Goal: Task Accomplishment & Management: Use online tool/utility

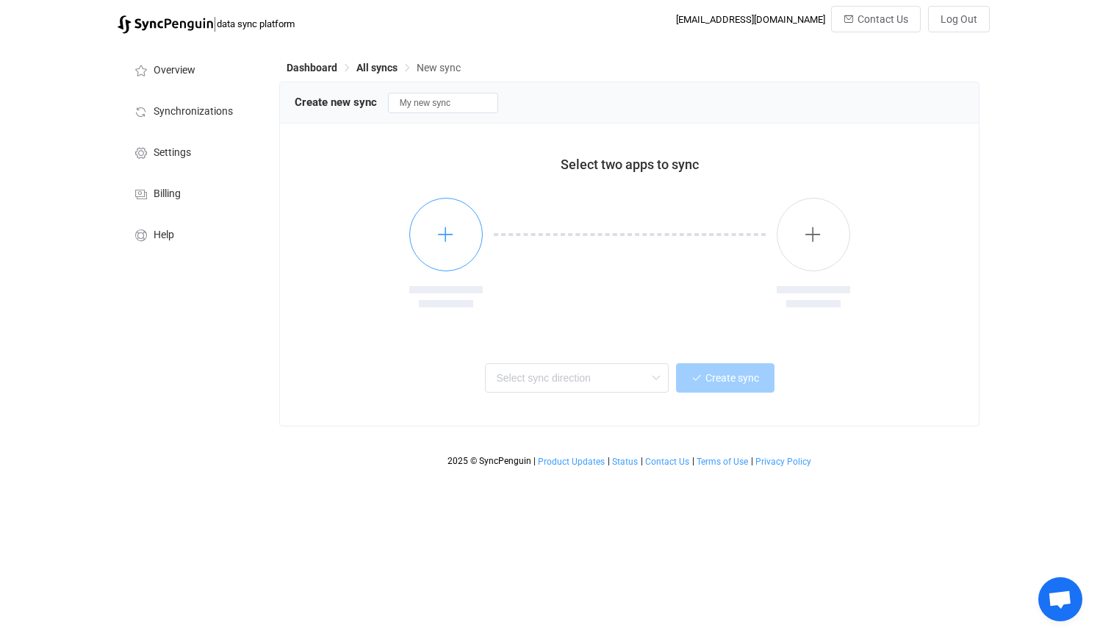
click at [447, 222] on button "button" at bounding box center [445, 234] width 73 height 73
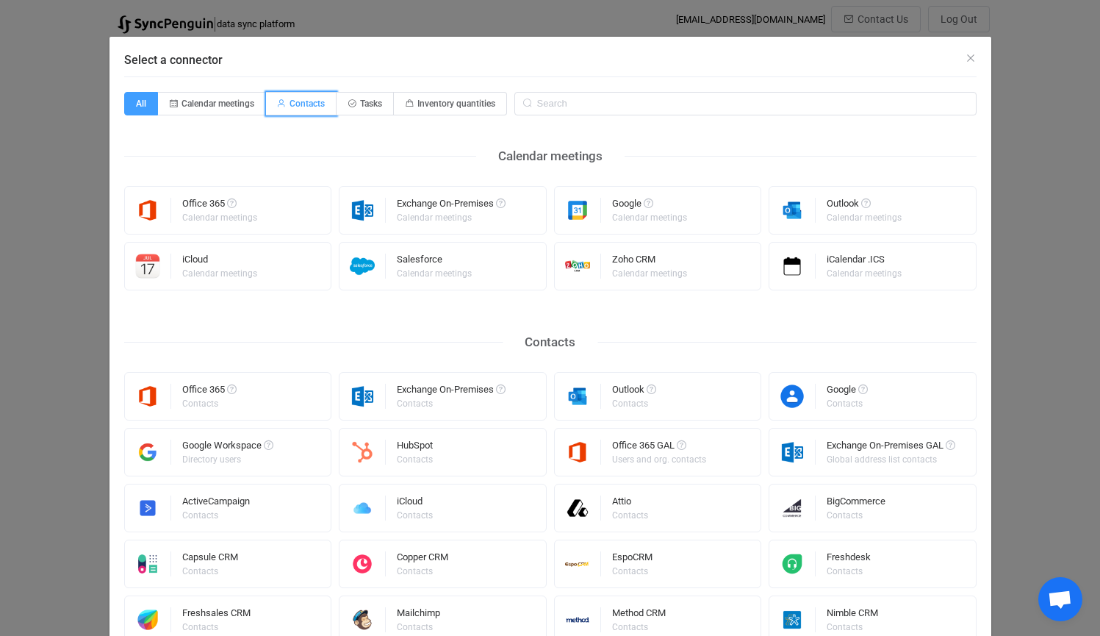
click at [290, 109] on span "Contacts" at bounding box center [301, 104] width 71 height 24
click at [279, 104] on input "Contacts" at bounding box center [275, 99] width 10 height 10
radio input "true"
radio input "false"
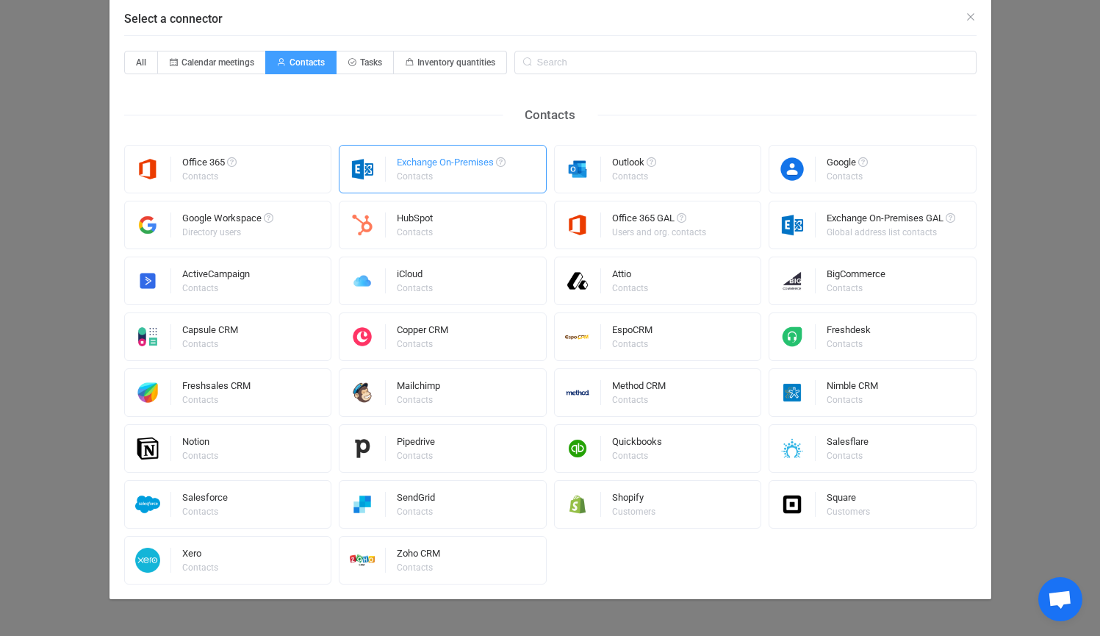
scroll to position [41, 0]
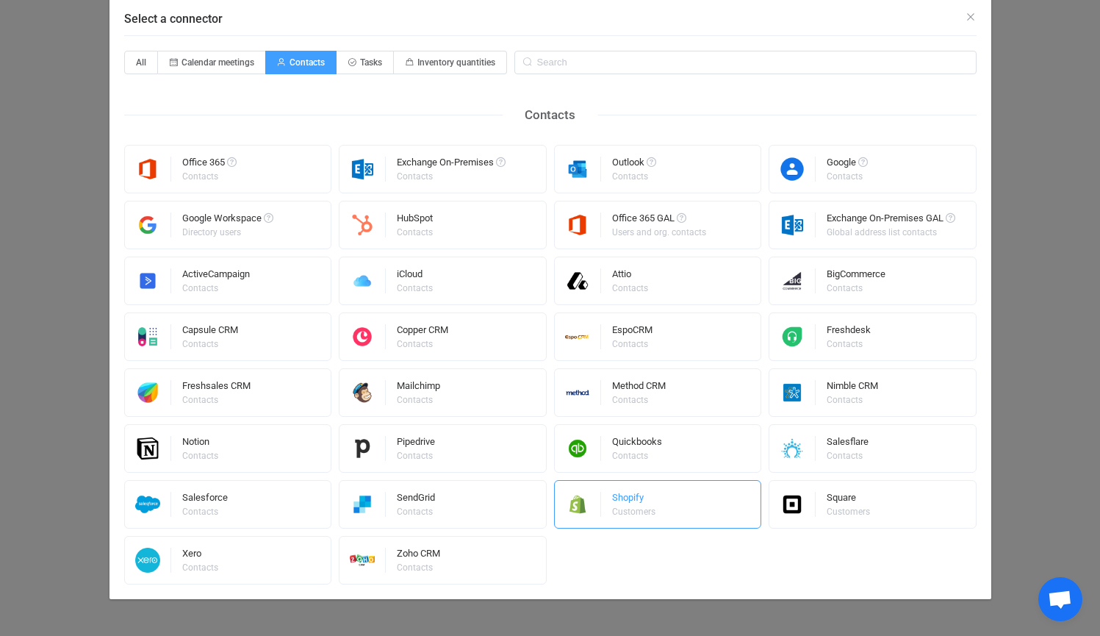
click at [652, 505] on div "Shopify Customers" at bounding box center [658, 504] width 208 height 48
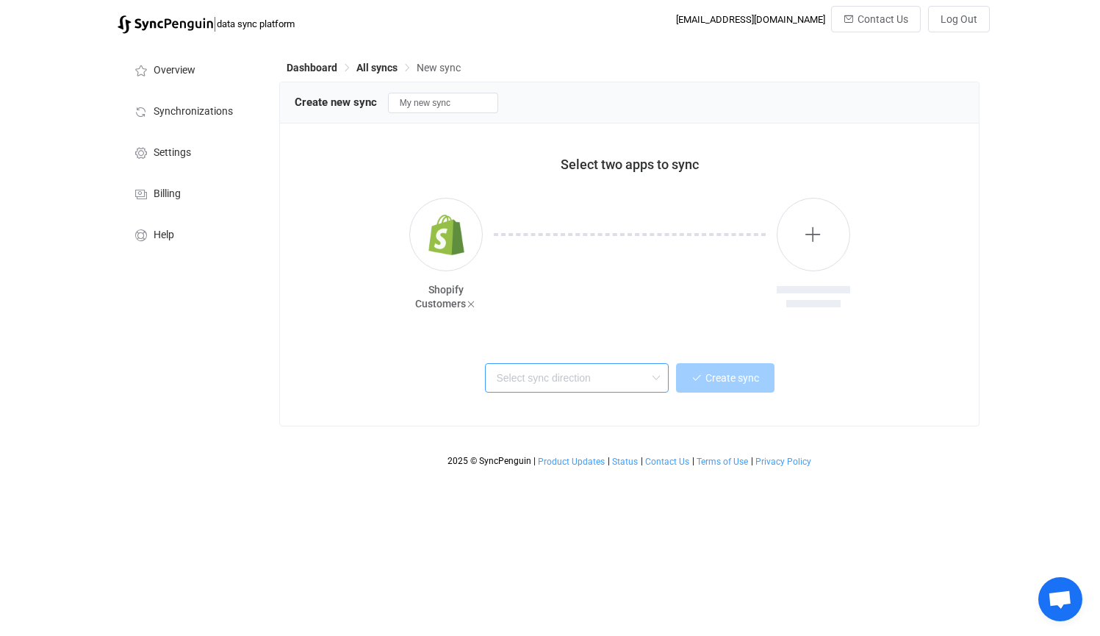
click at [550, 370] on input "text" at bounding box center [577, 377] width 184 height 29
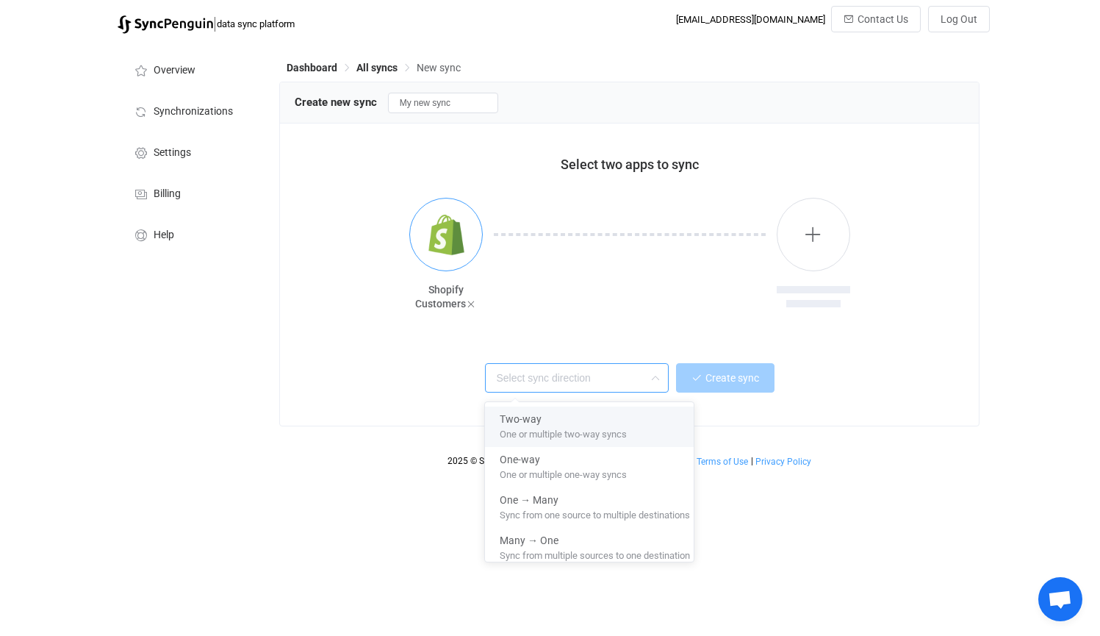
click at [414, 248] on button "button" at bounding box center [445, 234] width 73 height 73
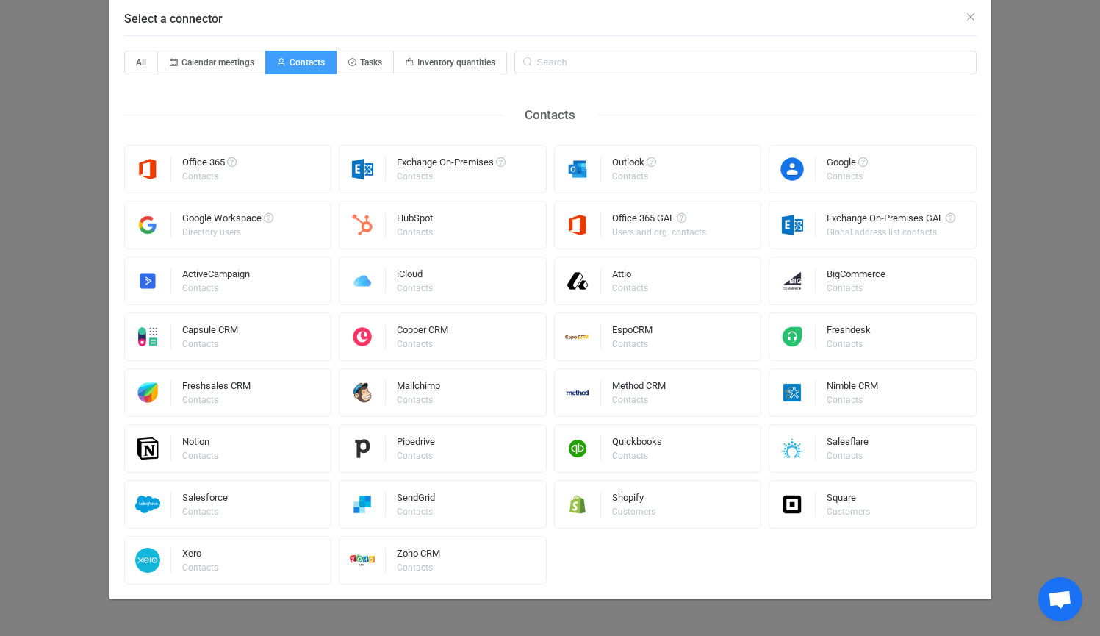
click at [1062, 217] on div "Select a connector All Calendar meetings Contacts Tasks Inventory quantities Co…" at bounding box center [550, 318] width 1100 height 636
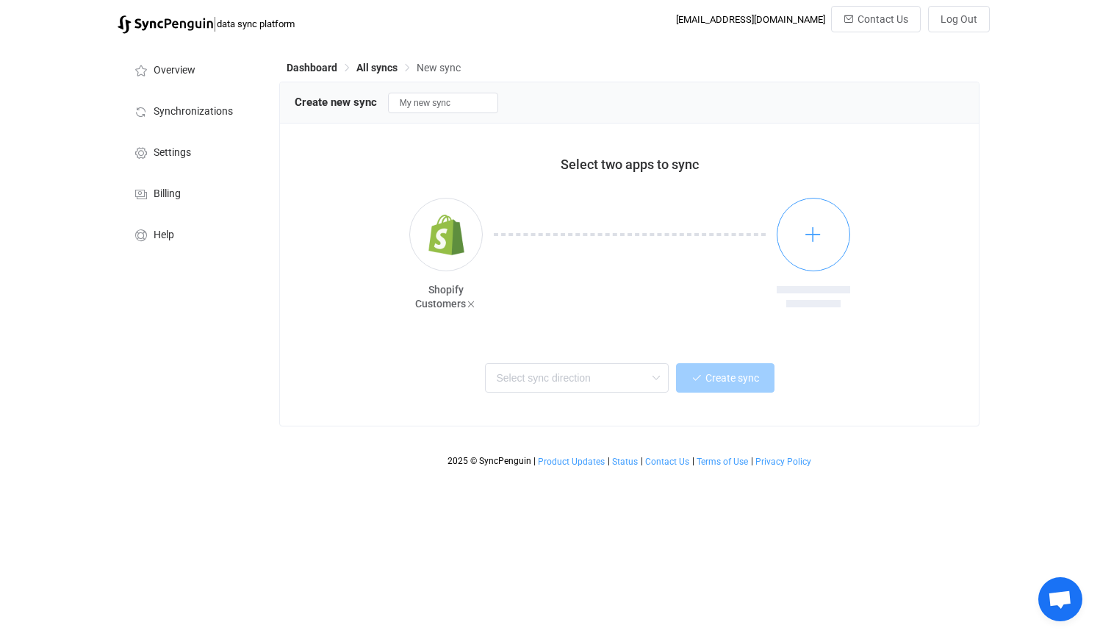
click at [780, 233] on button "button" at bounding box center [813, 234] width 73 height 73
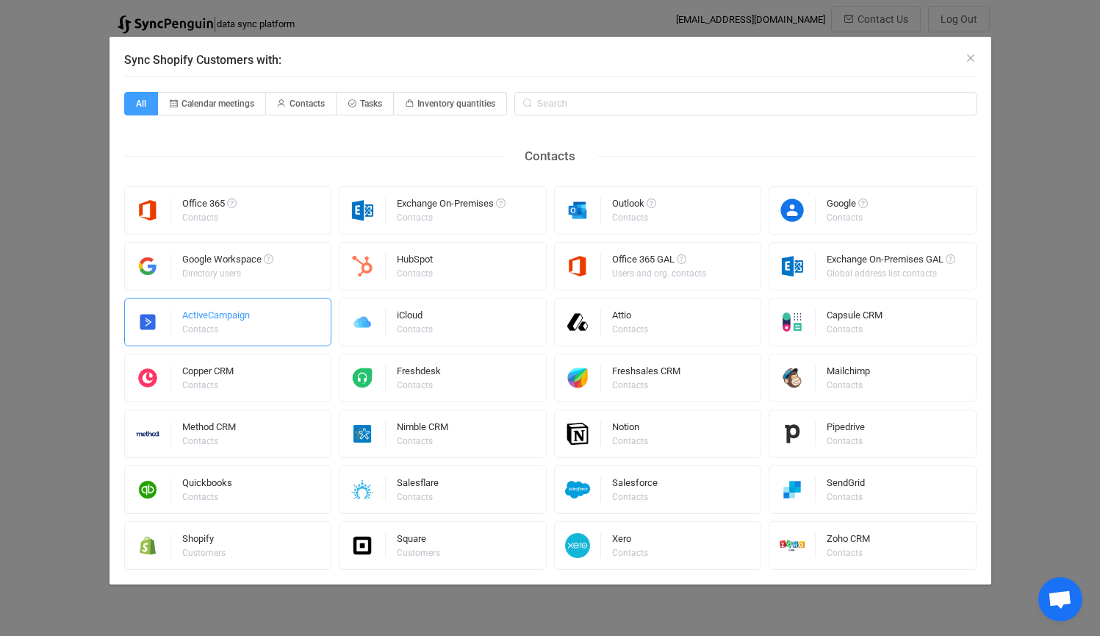
scroll to position [0, 0]
click at [824, 306] on div "Capsule CRM Contacts" at bounding box center [873, 322] width 208 height 48
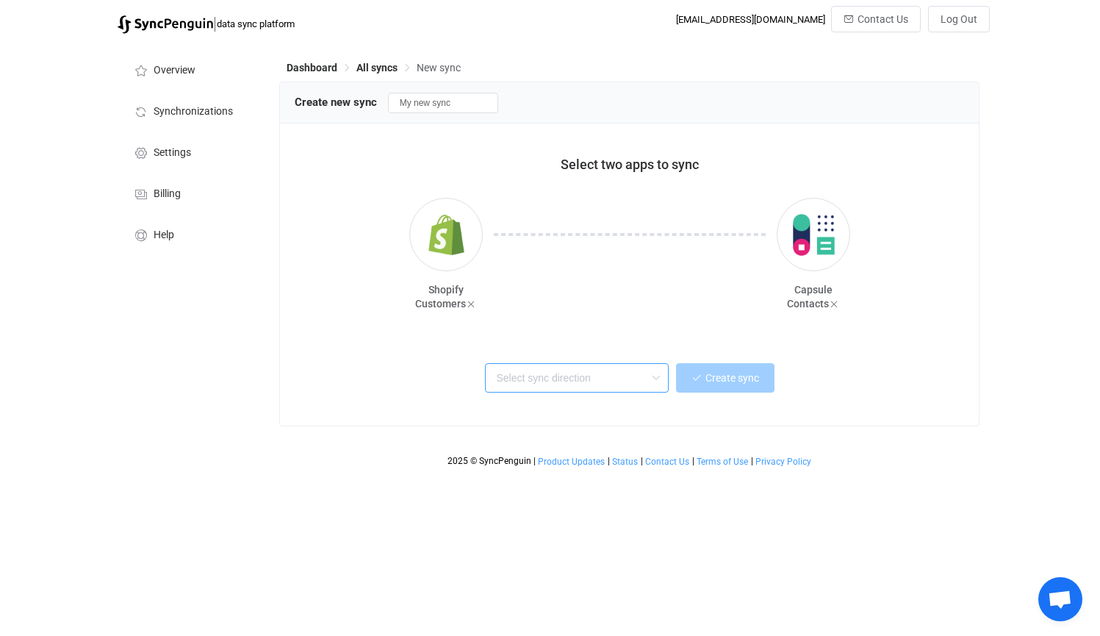
click at [592, 375] on input "text" at bounding box center [577, 377] width 184 height 29
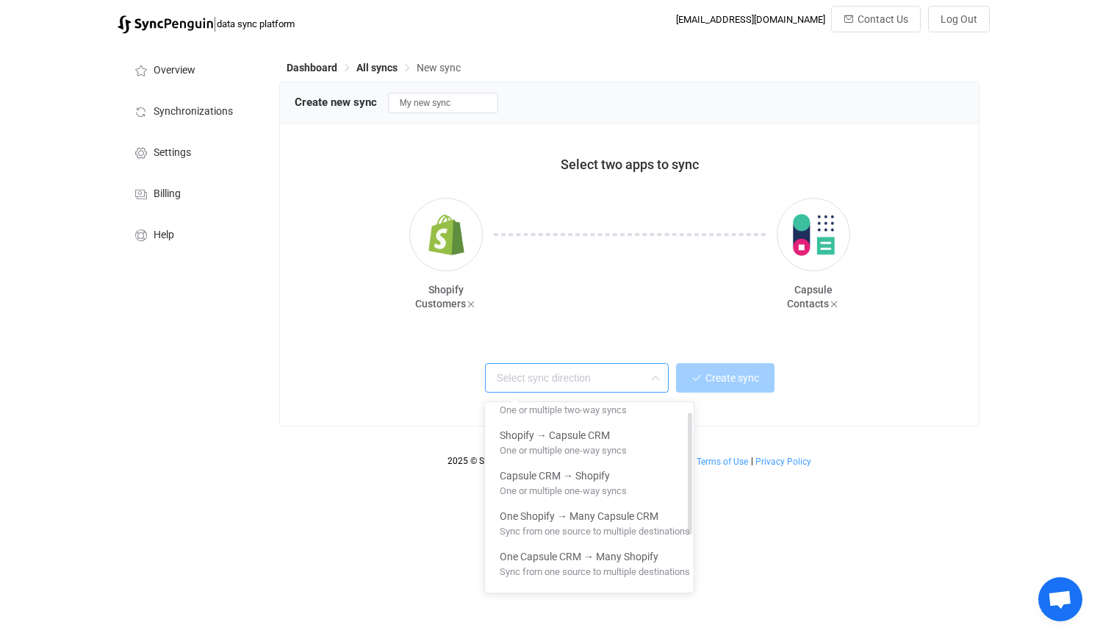
scroll to position [12, 0]
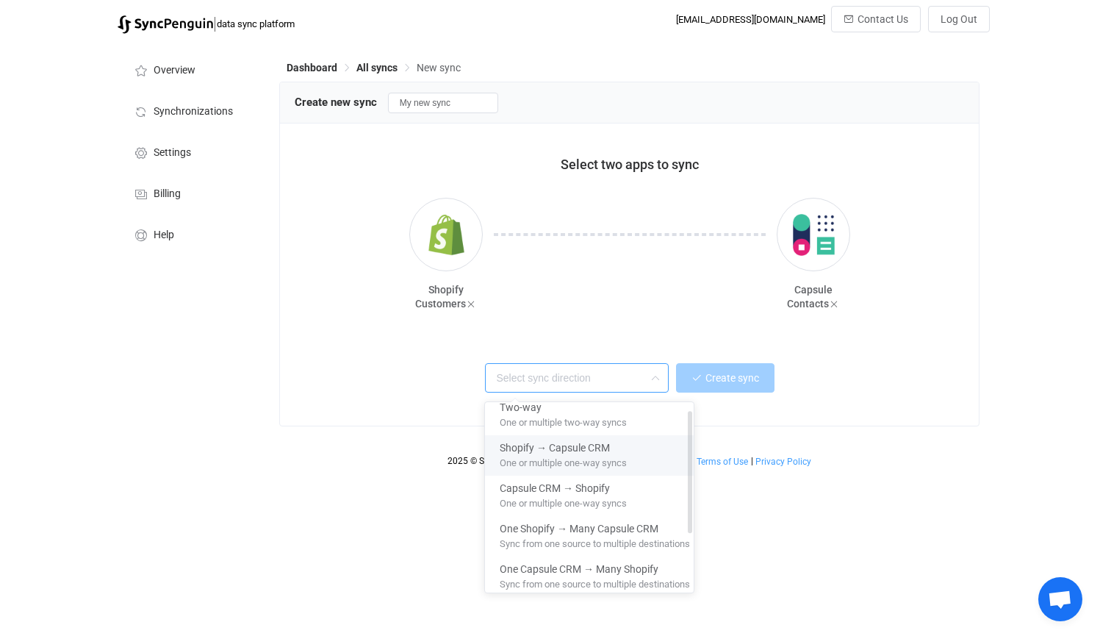
click at [526, 451] on span "Shopify → Capsule CRM" at bounding box center [555, 444] width 110 height 17
type input "Shopify → Capsule CRM"
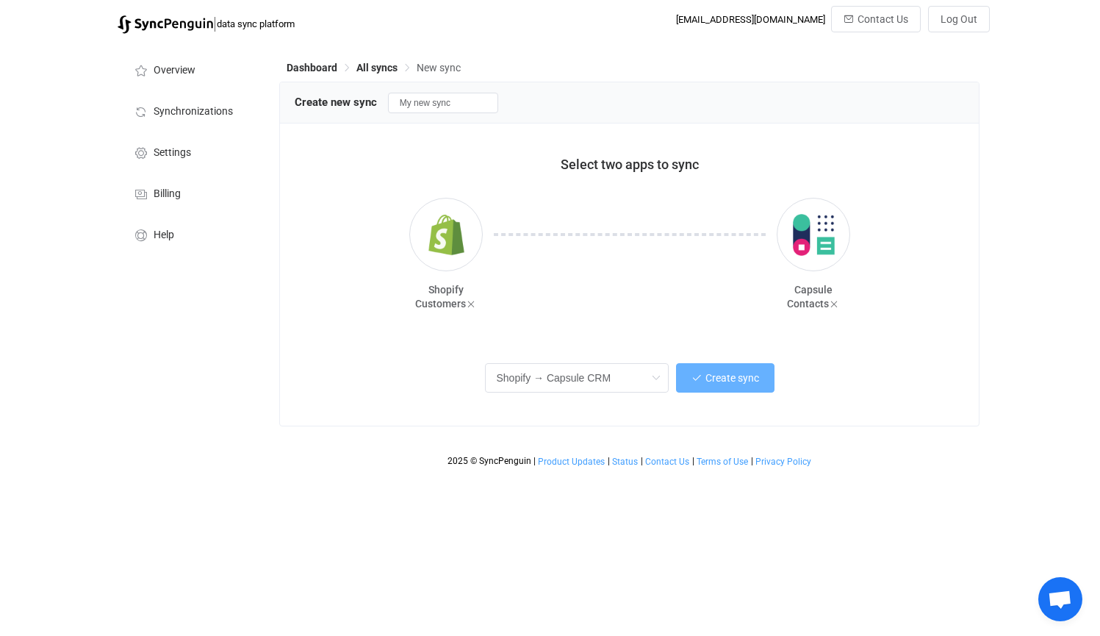
click at [708, 374] on span "Create sync" at bounding box center [732, 378] width 54 height 12
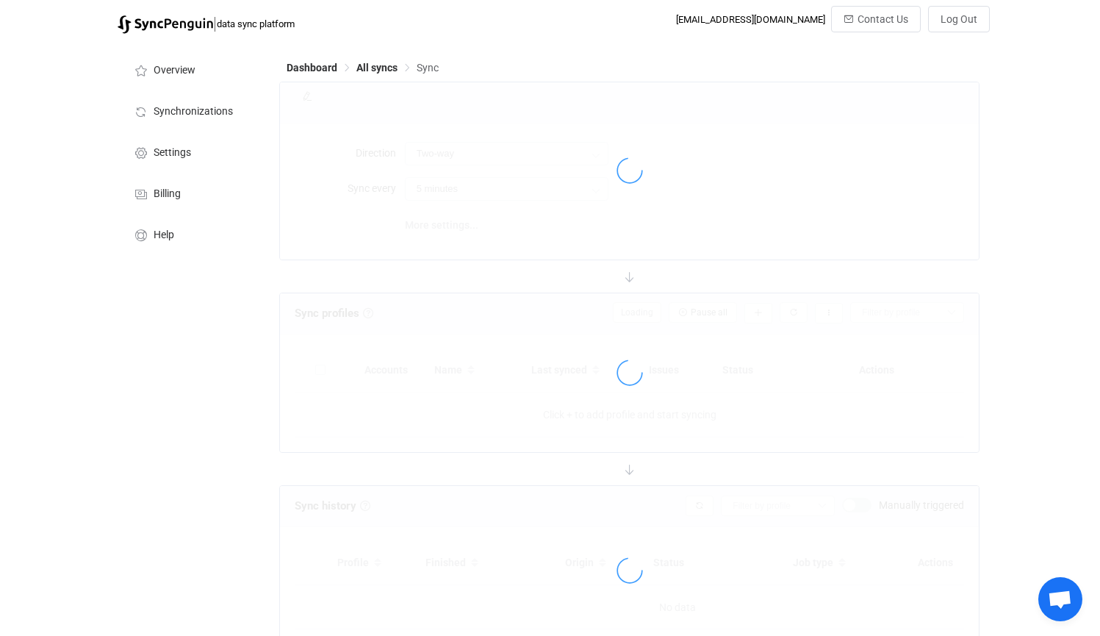
type input "Shopify → Capsule CRM"
type input "10 minutes"
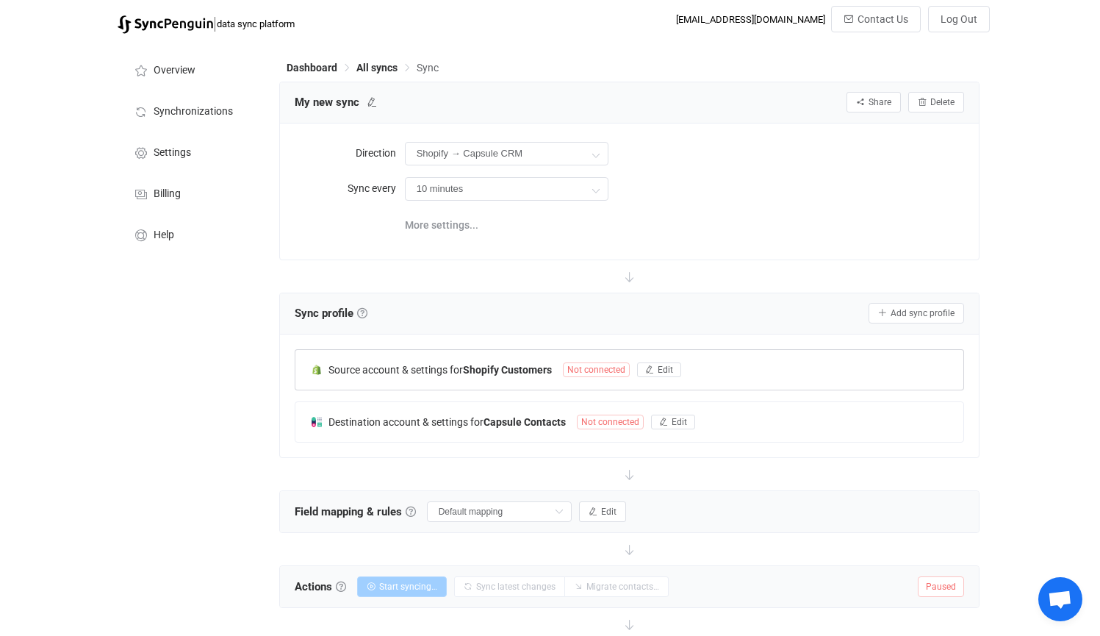
click at [577, 375] on span "Not connected" at bounding box center [596, 369] width 67 height 15
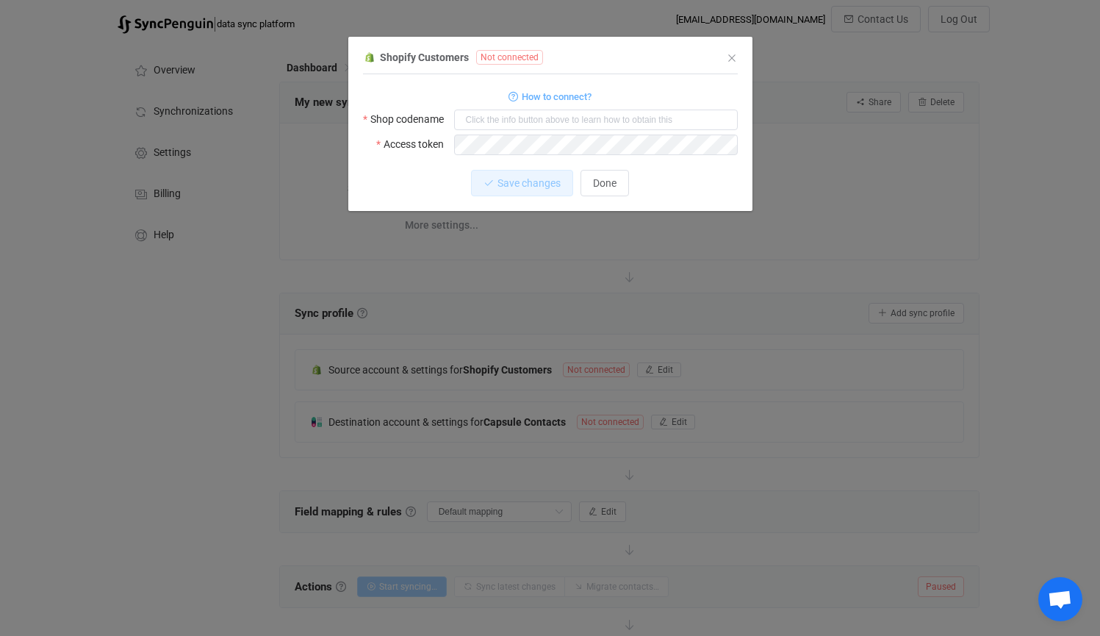
click at [359, 297] on div "Shopify Customers Not connected 1 Standard output: Output saved to the file How…" at bounding box center [550, 318] width 1100 height 636
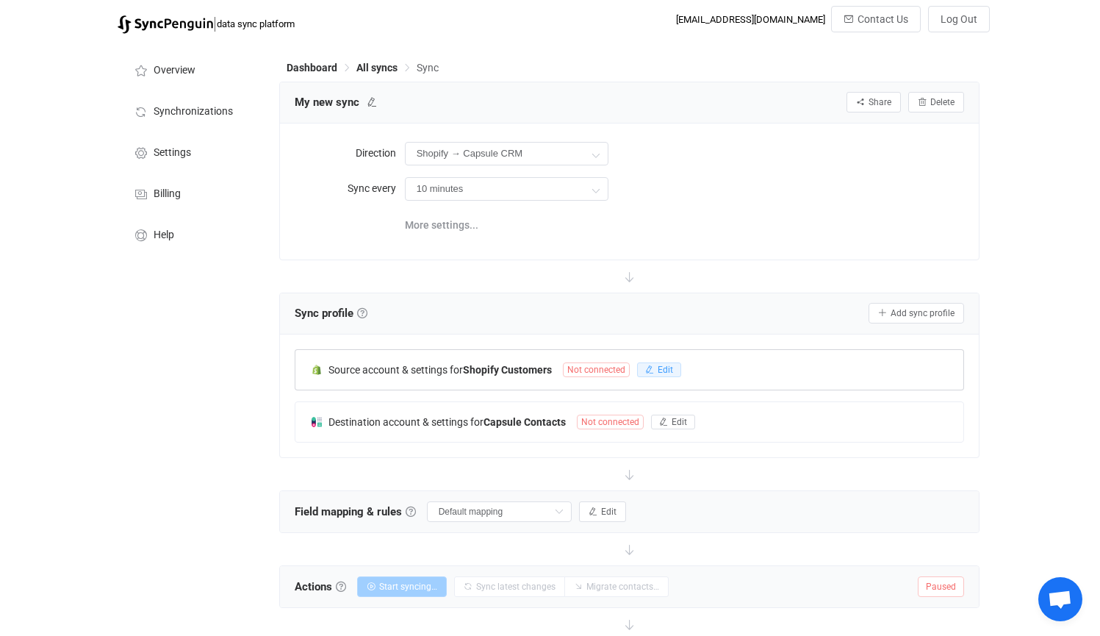
click at [652, 371] on icon "button" at bounding box center [649, 369] width 9 height 9
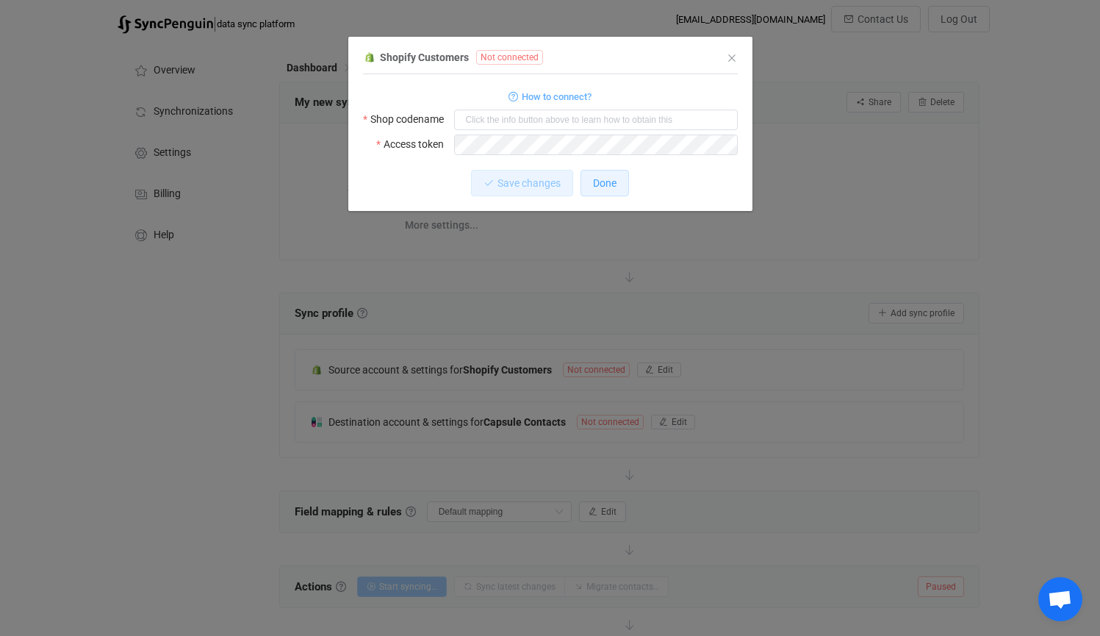
click at [602, 181] on span "Done" at bounding box center [605, 183] width 24 height 12
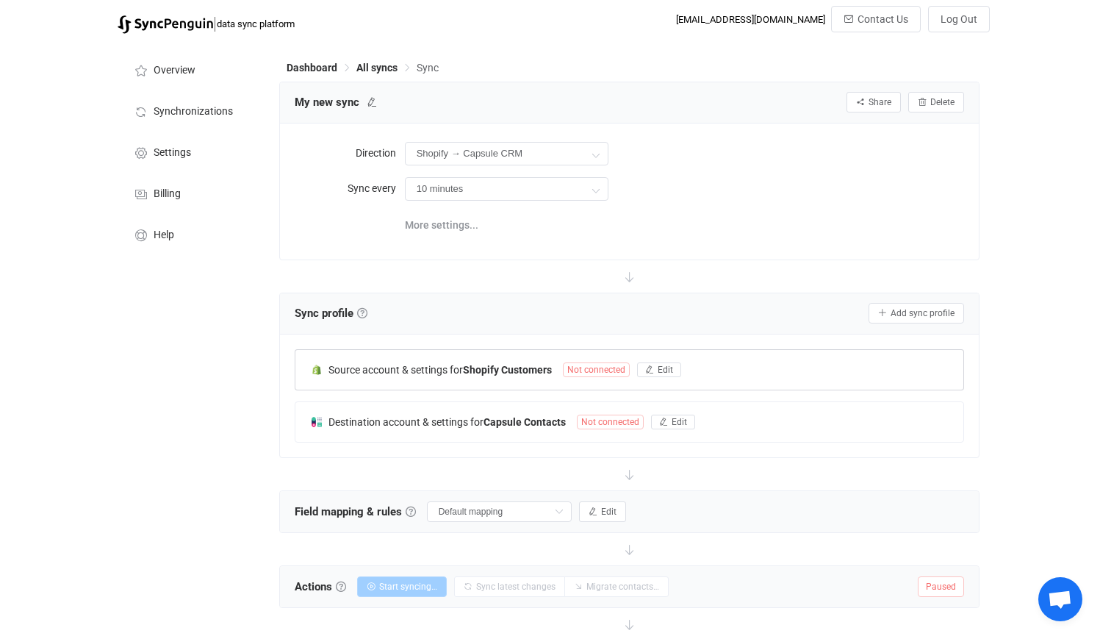
click at [661, 360] on div "Source account & settings for Shopify Customers Not connected Edit" at bounding box center [629, 370] width 669 height 40
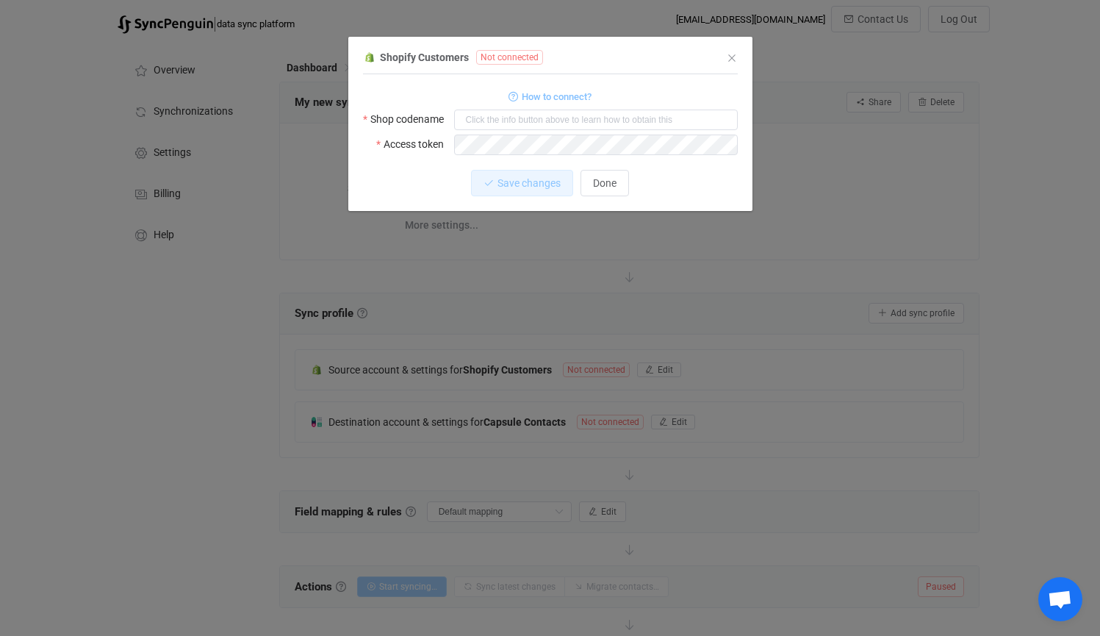
click at [544, 92] on span "How to connect?" at bounding box center [557, 96] width 70 height 17
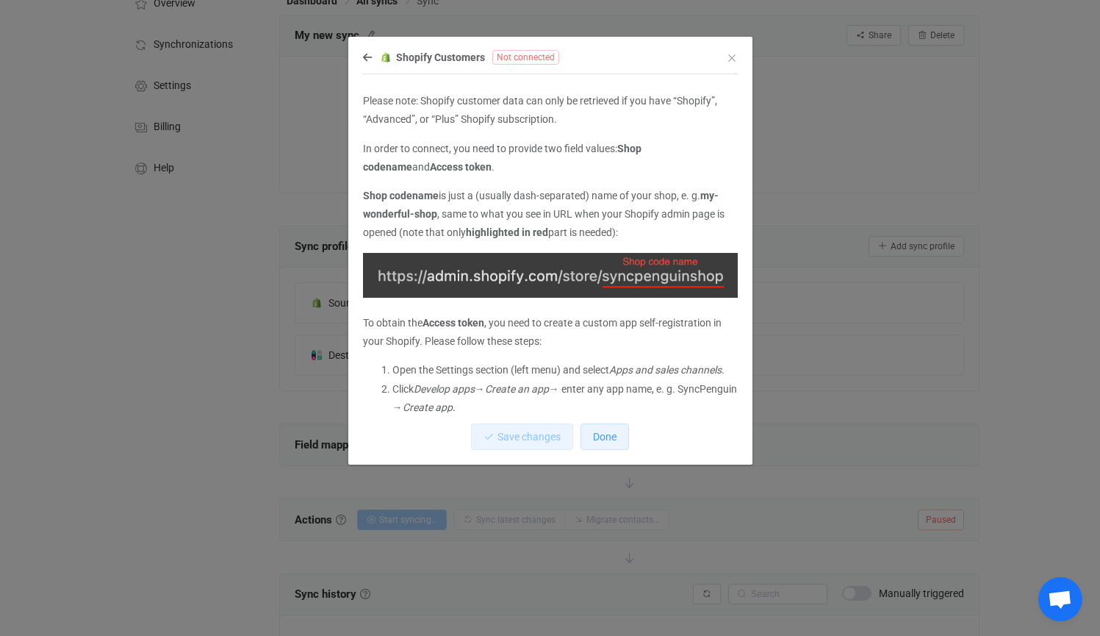
click at [605, 433] on span "Done" at bounding box center [605, 437] width 24 height 12
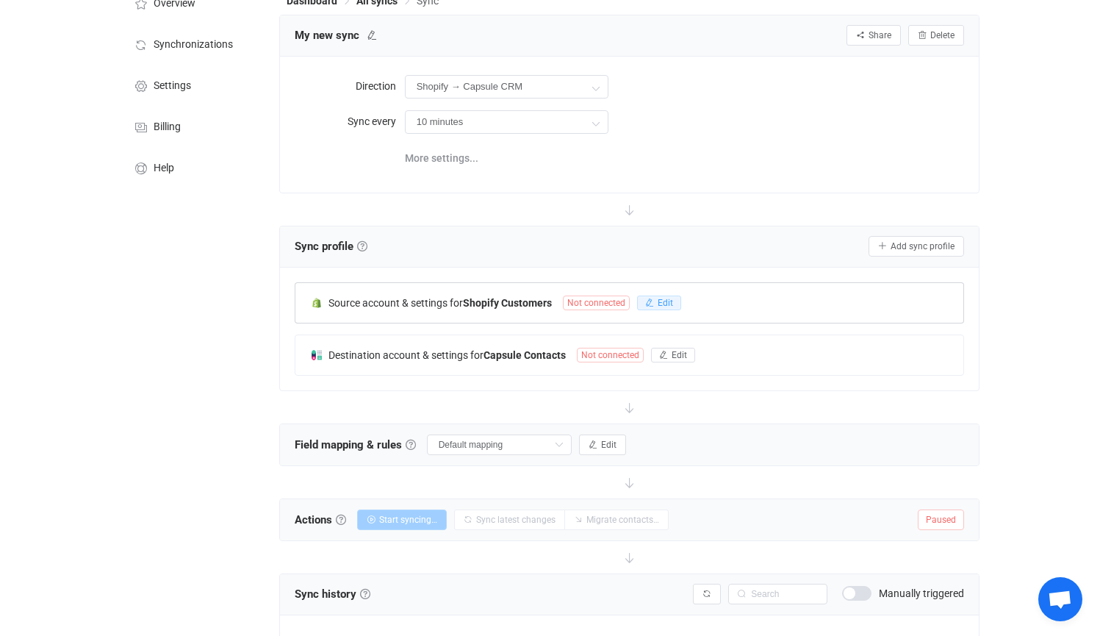
click at [662, 305] on span "Edit" at bounding box center [665, 303] width 15 height 10
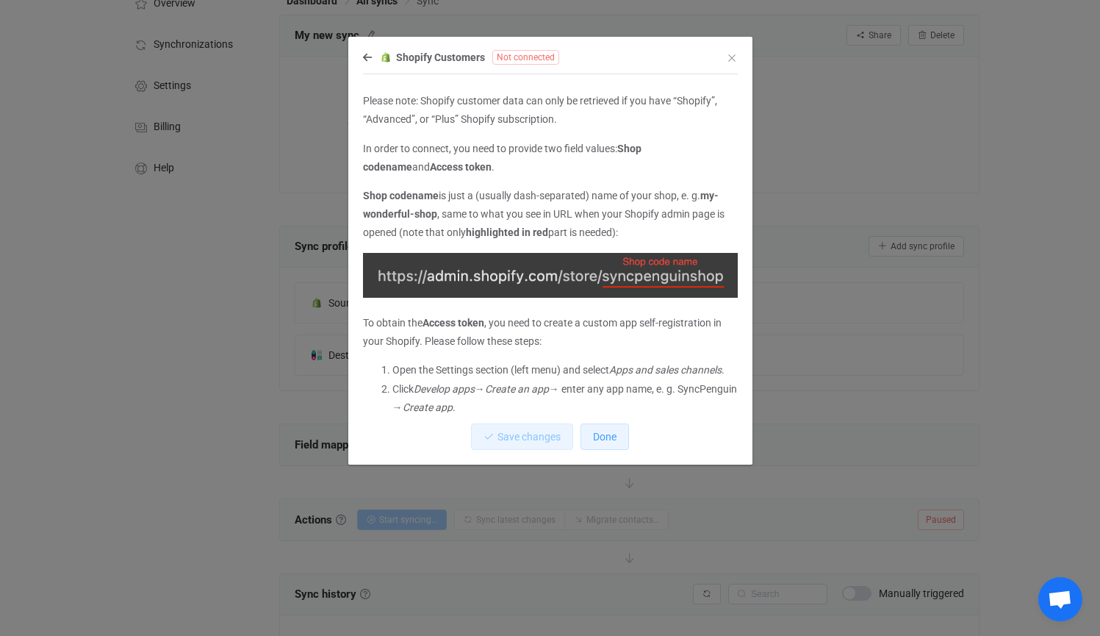
click at [608, 432] on span "Done" at bounding box center [605, 437] width 24 height 12
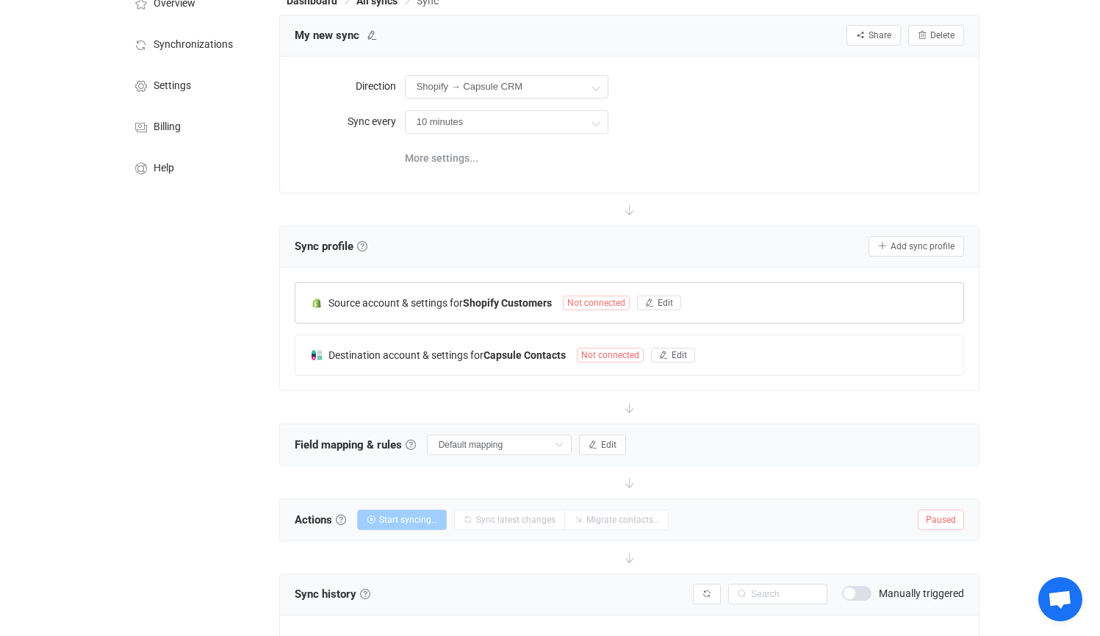
click at [586, 302] on span "Not connected" at bounding box center [596, 302] width 67 height 15
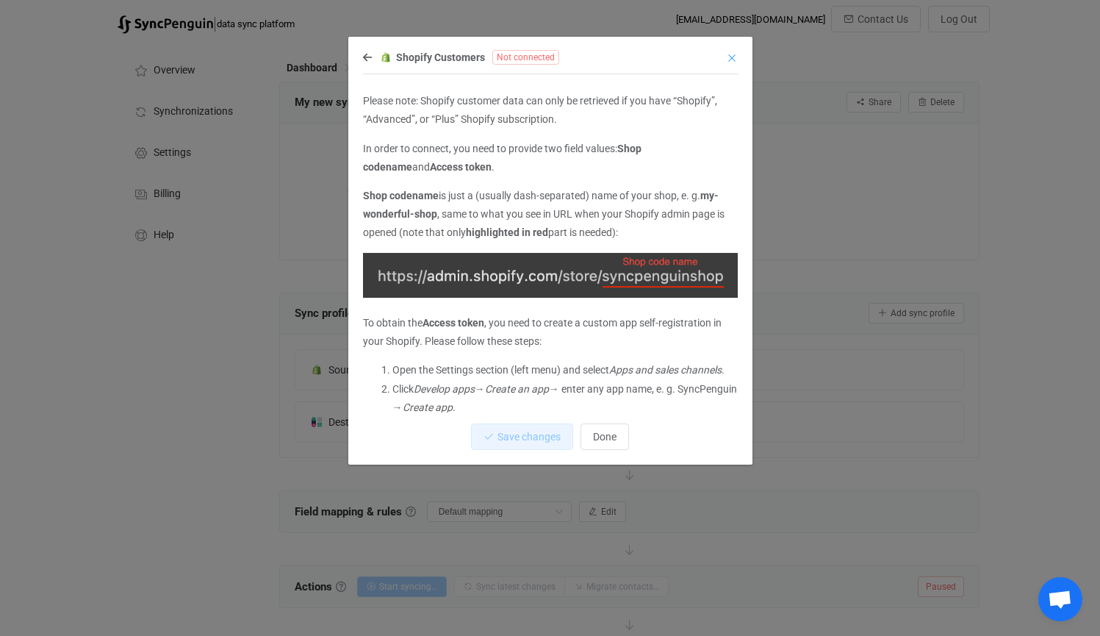
click at [731, 55] on icon "Close" at bounding box center [732, 58] width 12 height 12
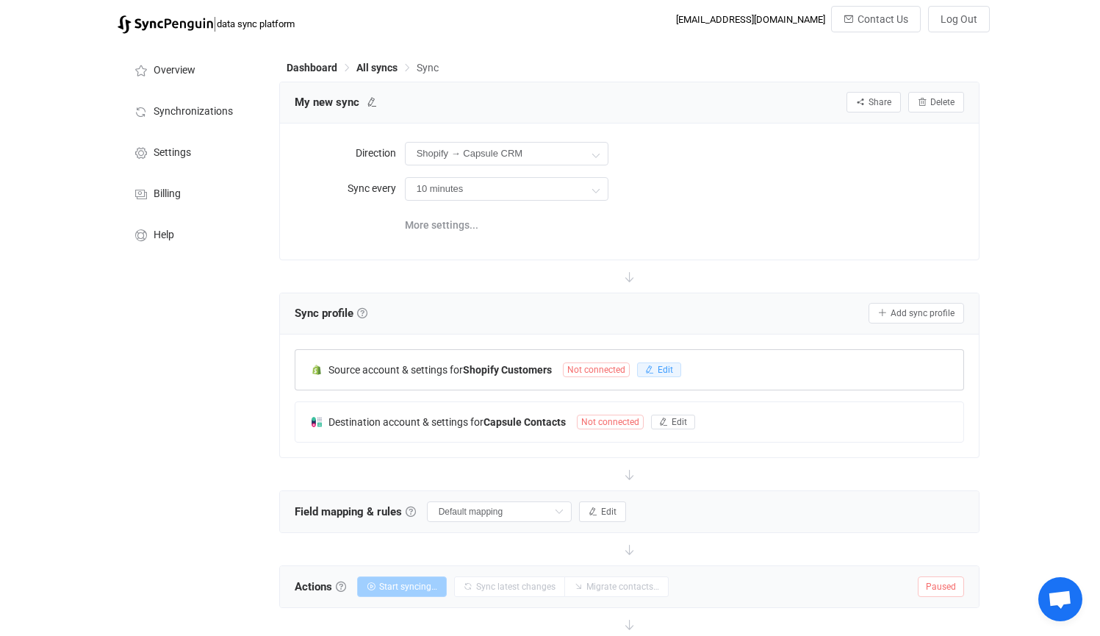
click at [666, 369] on span "Edit" at bounding box center [665, 369] width 15 height 10
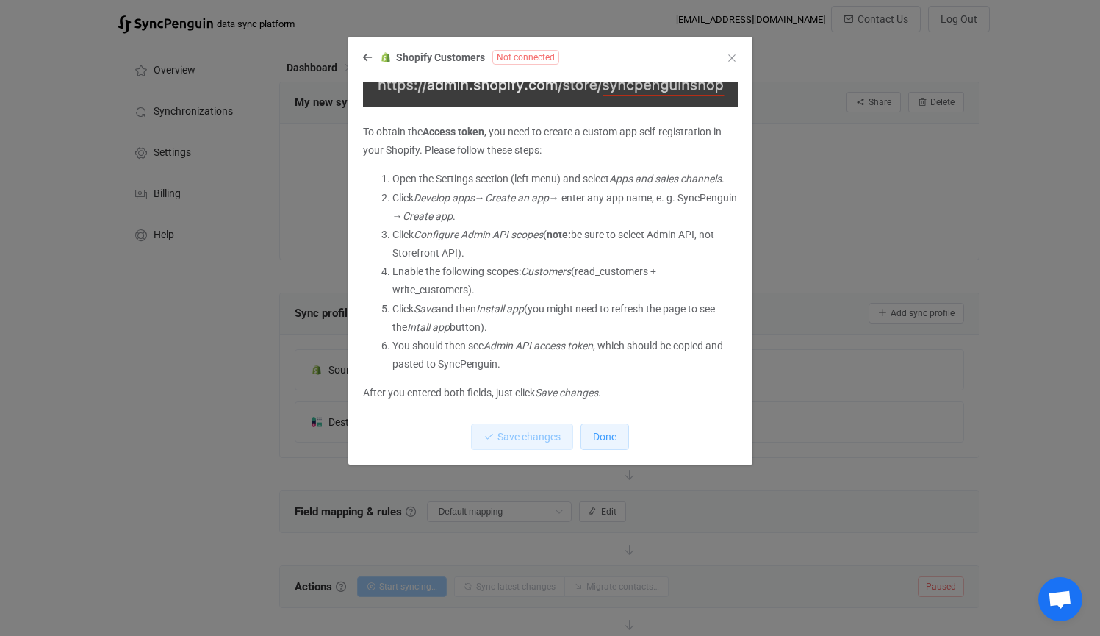
scroll to position [206, 0]
click at [602, 443] on button "Done" at bounding box center [604, 436] width 48 height 26
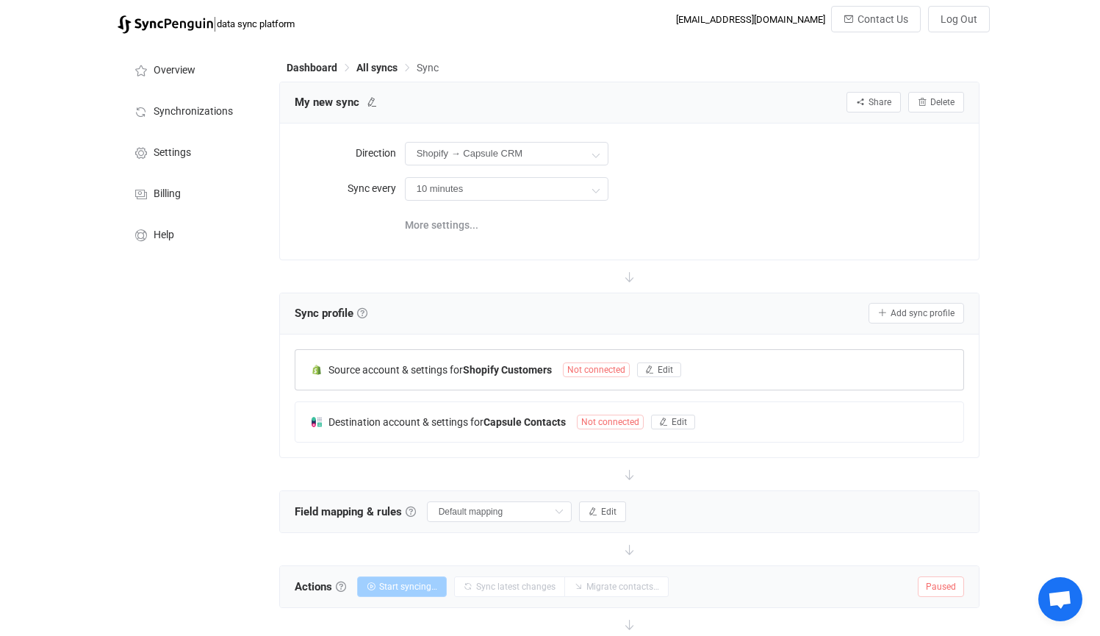
click at [658, 381] on div "Source account & settings for Shopify Customers Not connected Edit" at bounding box center [629, 370] width 669 height 40
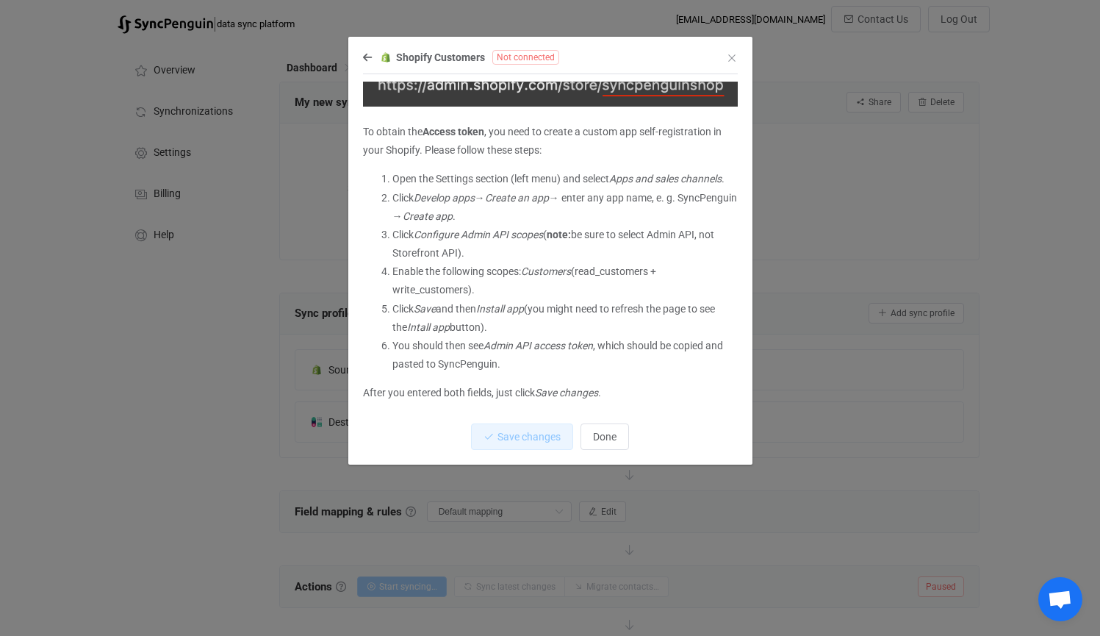
scroll to position [189, 0]
click at [547, 421] on div "Please note: Shopify customer data can only be retrieved if you have “Shopify”,…" at bounding box center [550, 269] width 375 height 390
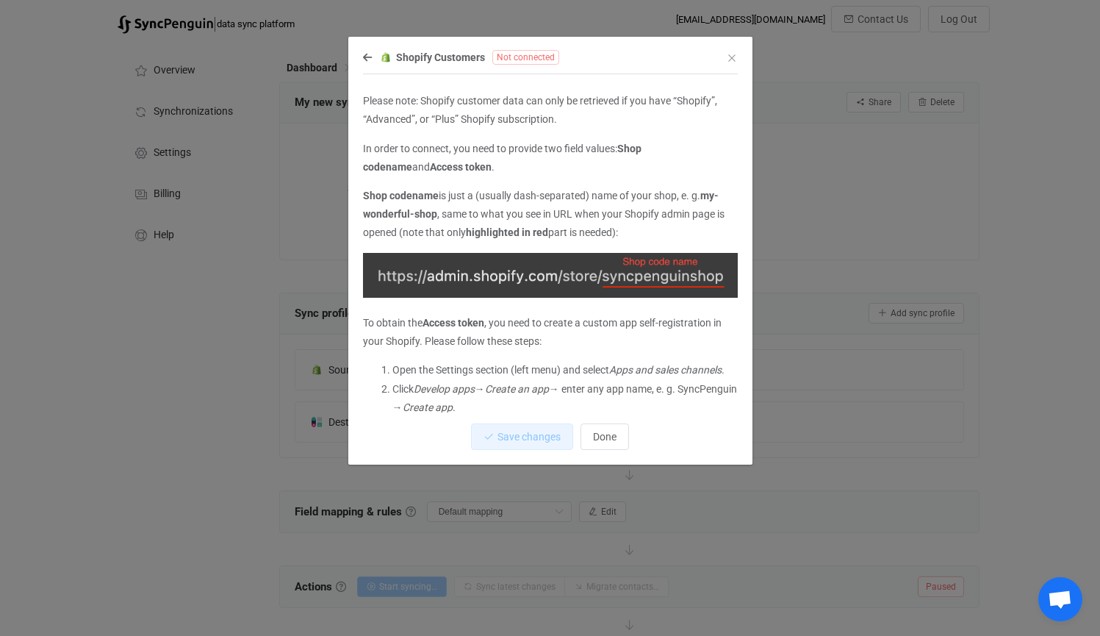
scroll to position [0, 0]
click at [364, 61] on icon "dialog" at bounding box center [367, 57] width 9 height 10
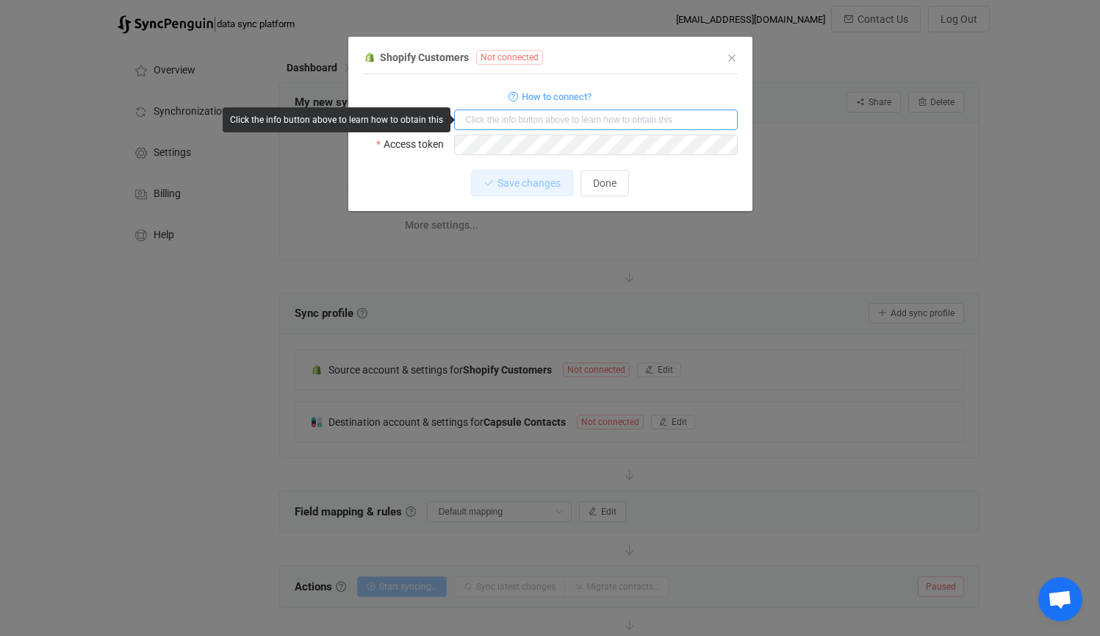
paste input "/tarwyn-park-training"
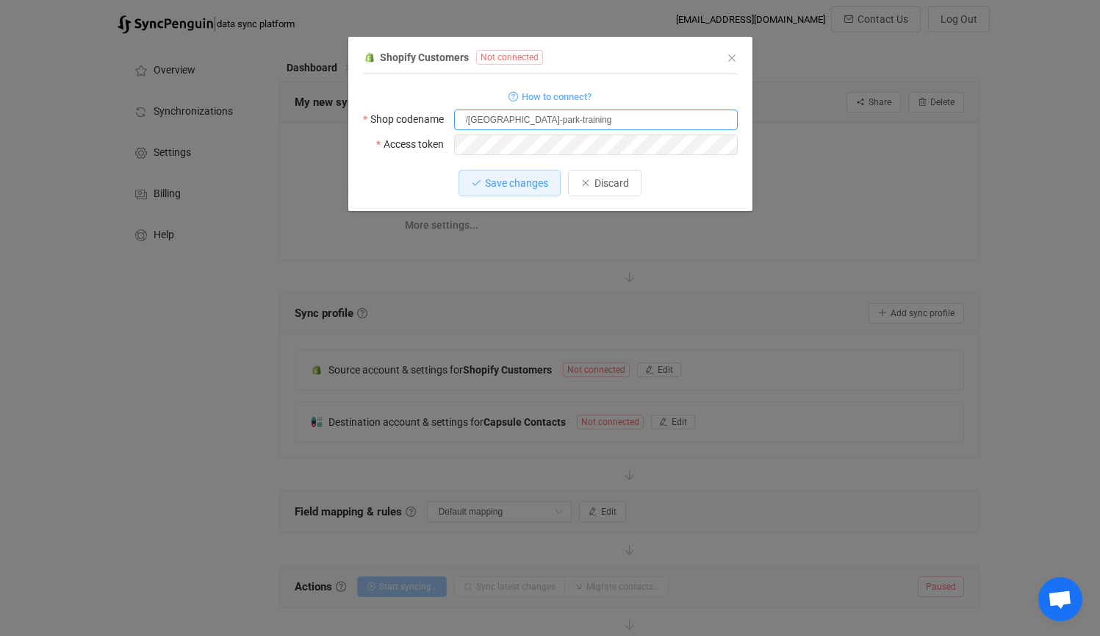
click at [467, 123] on input "/tarwyn-park-training" at bounding box center [596, 119] width 284 height 21
type input "tarwyn-park-training"
click at [569, 117] on input "tarwyn-park-training" at bounding box center [596, 119] width 284 height 21
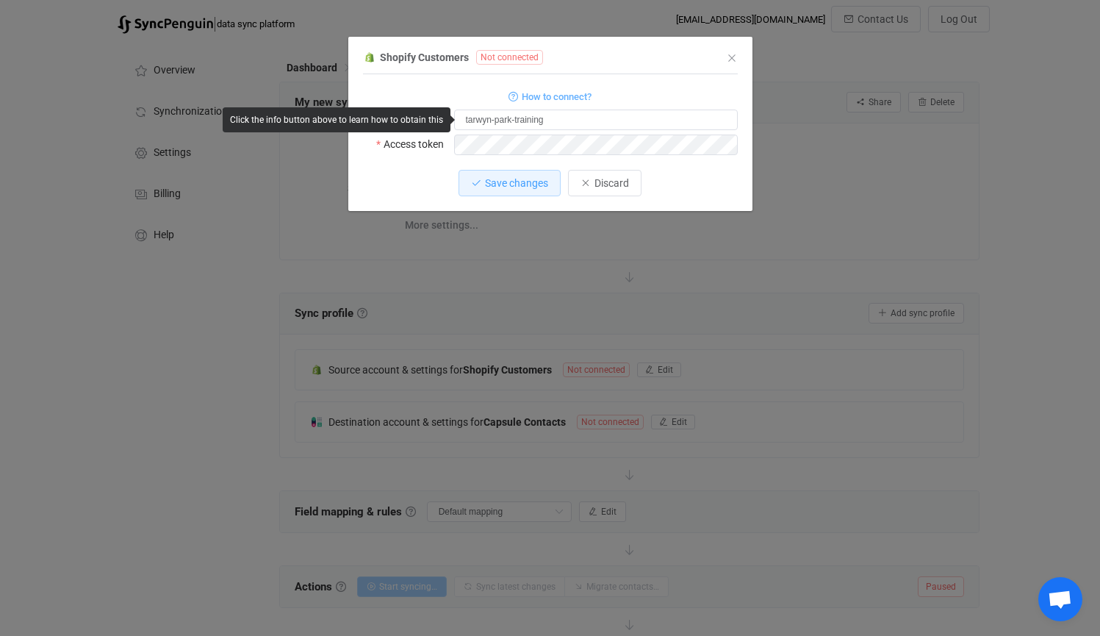
click at [652, 95] on div "How to connect?" at bounding box center [550, 96] width 375 height 18
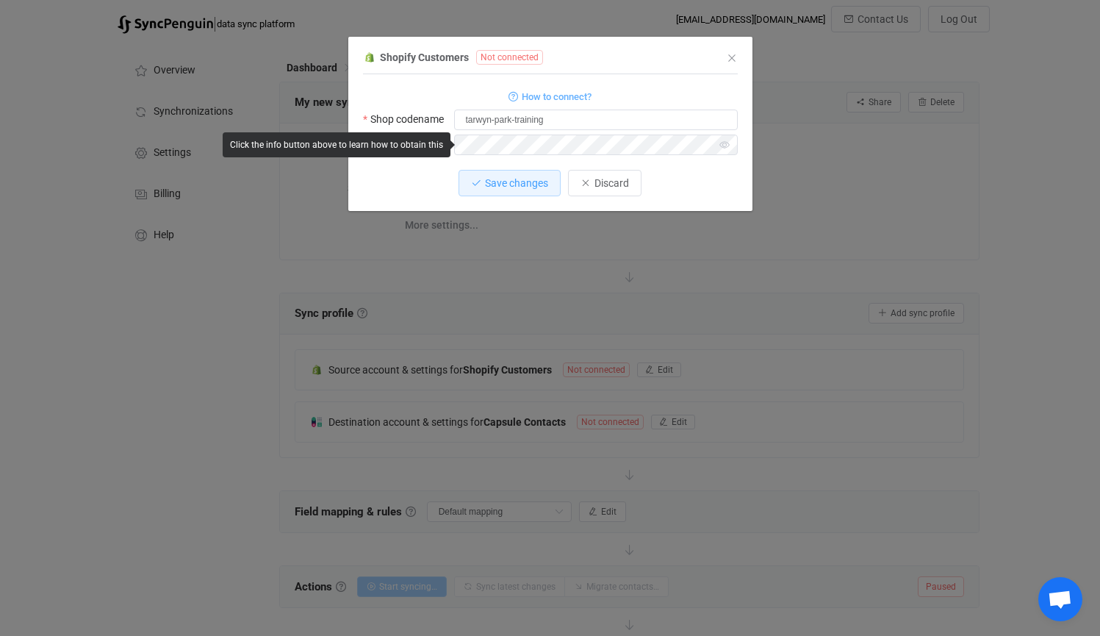
click at [408, 173] on div "Save changes Discard" at bounding box center [550, 183] width 375 height 26
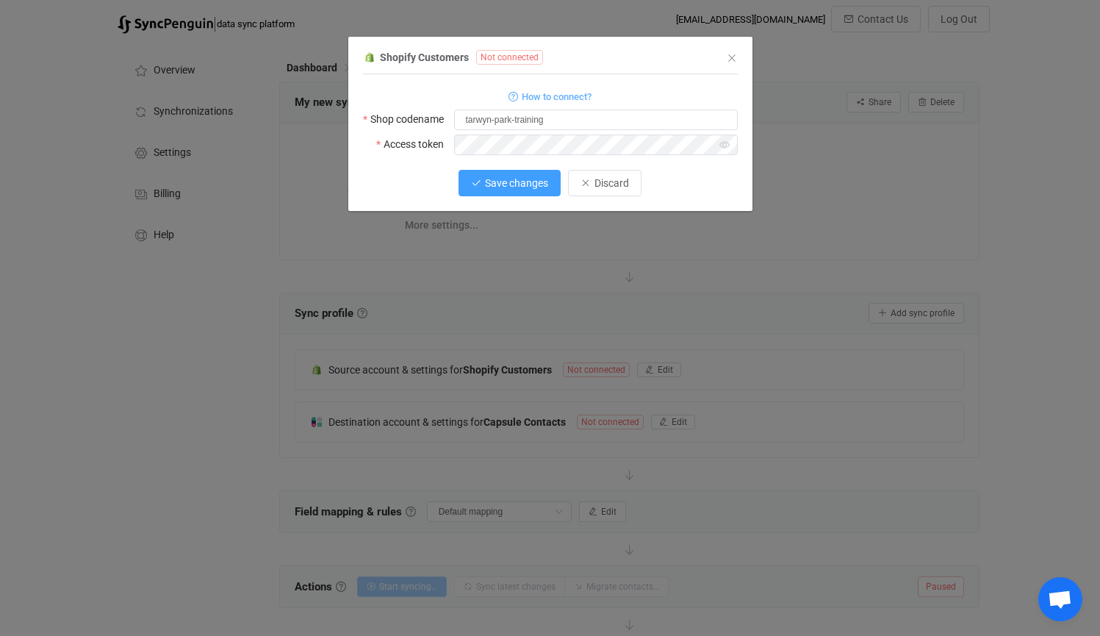
click at [492, 184] on span "Save changes" at bounding box center [516, 183] width 63 height 12
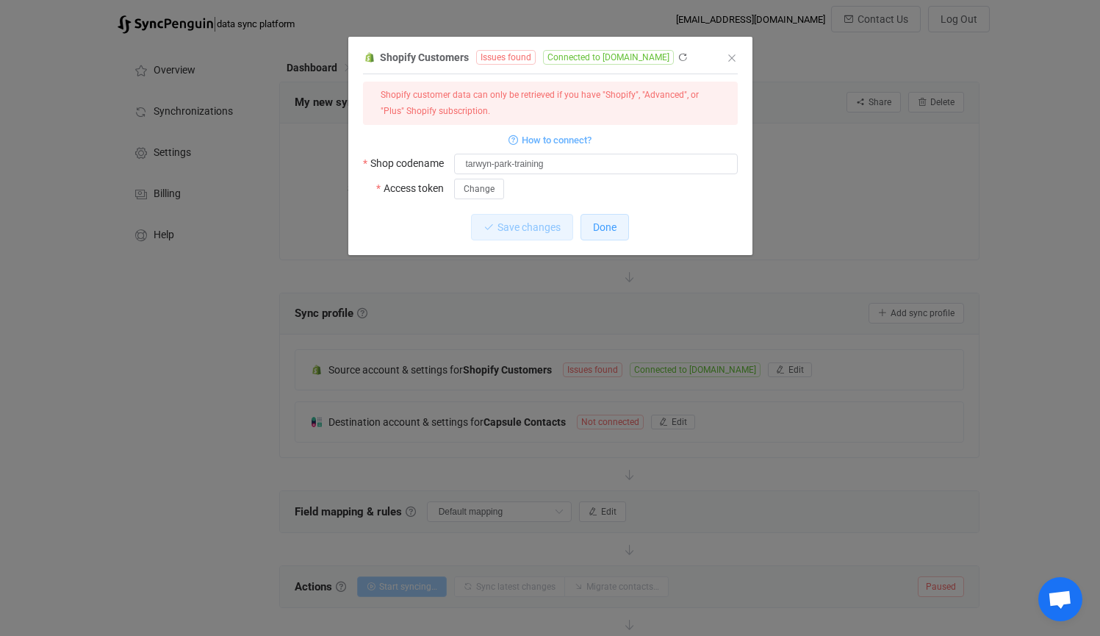
click at [605, 222] on span "Done" at bounding box center [605, 227] width 24 height 12
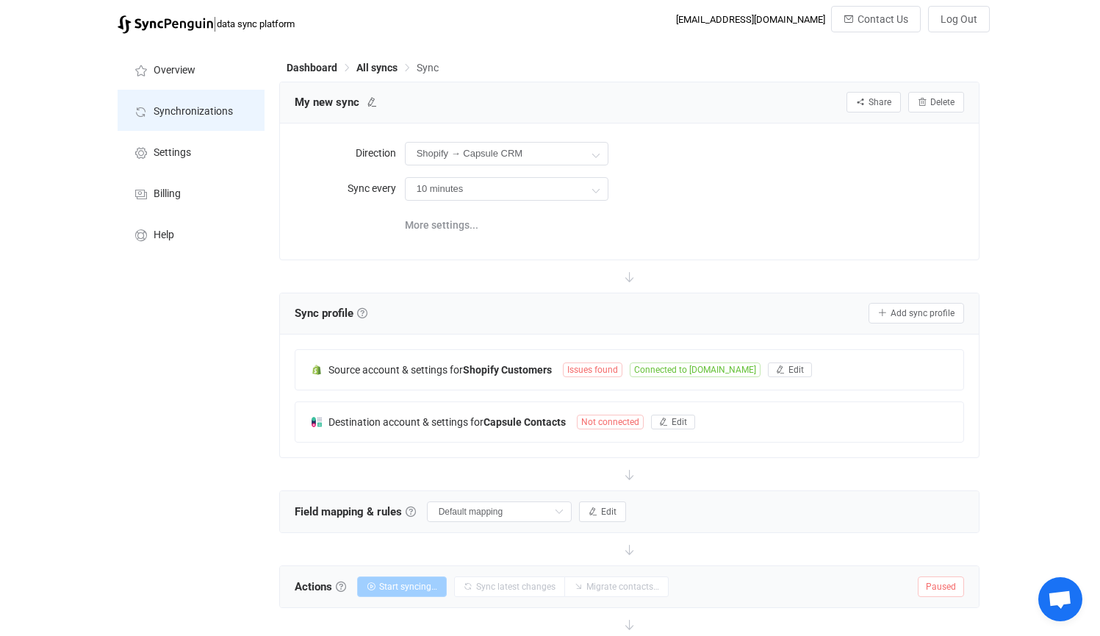
click at [206, 117] on span "Synchronizations" at bounding box center [193, 112] width 79 height 12
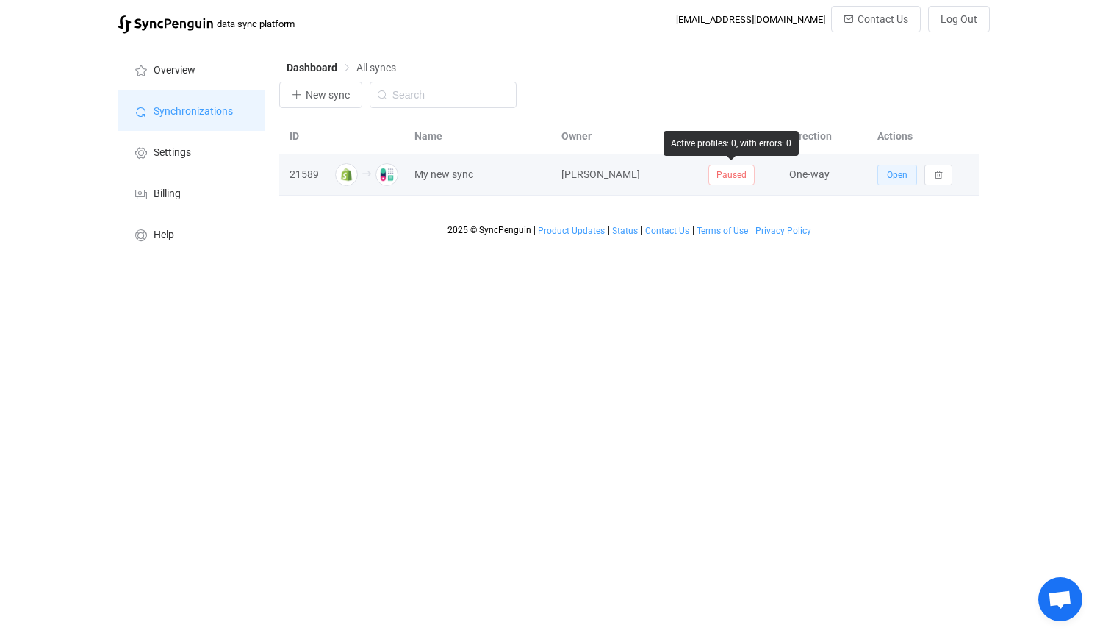
scroll to position [0, 37]
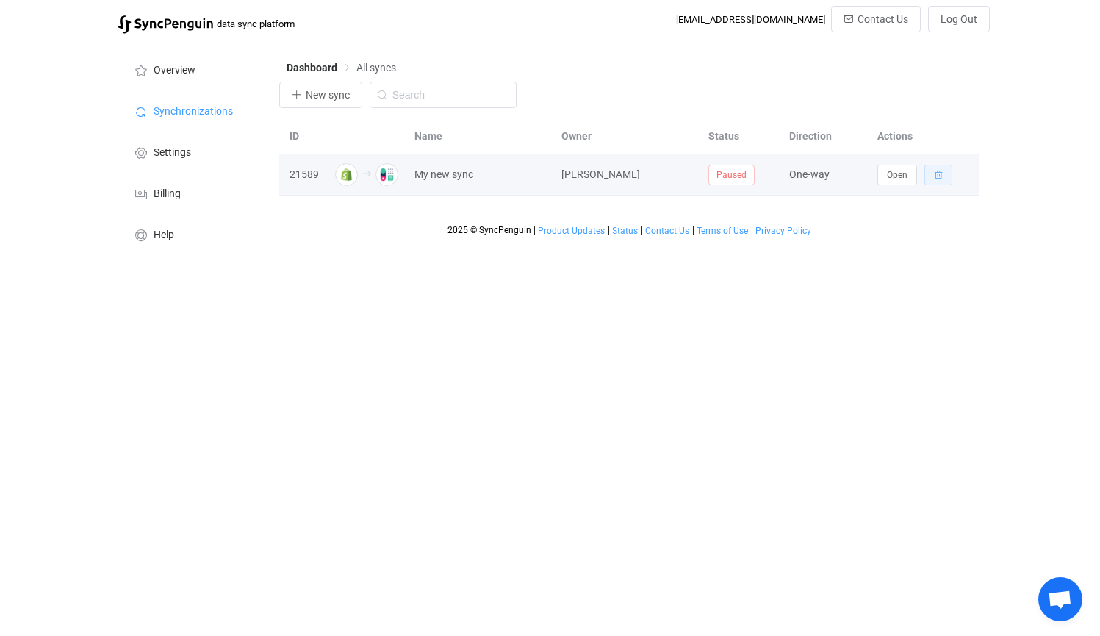
click at [938, 170] on icon "button" at bounding box center [938, 174] width 9 height 9
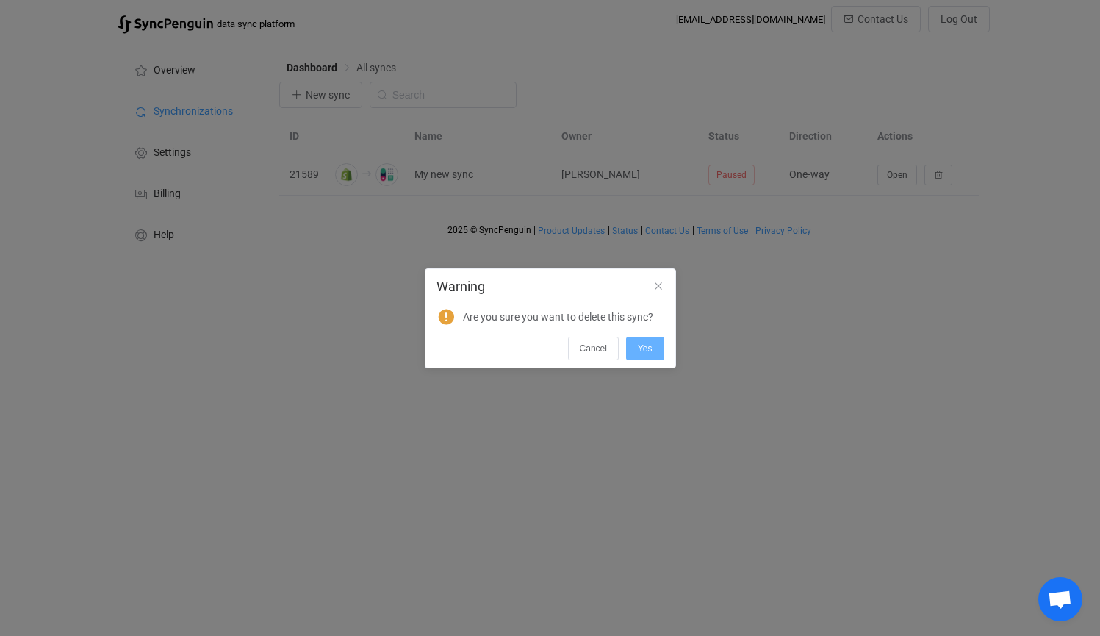
click at [636, 348] on button "Yes" at bounding box center [645, 349] width 38 height 24
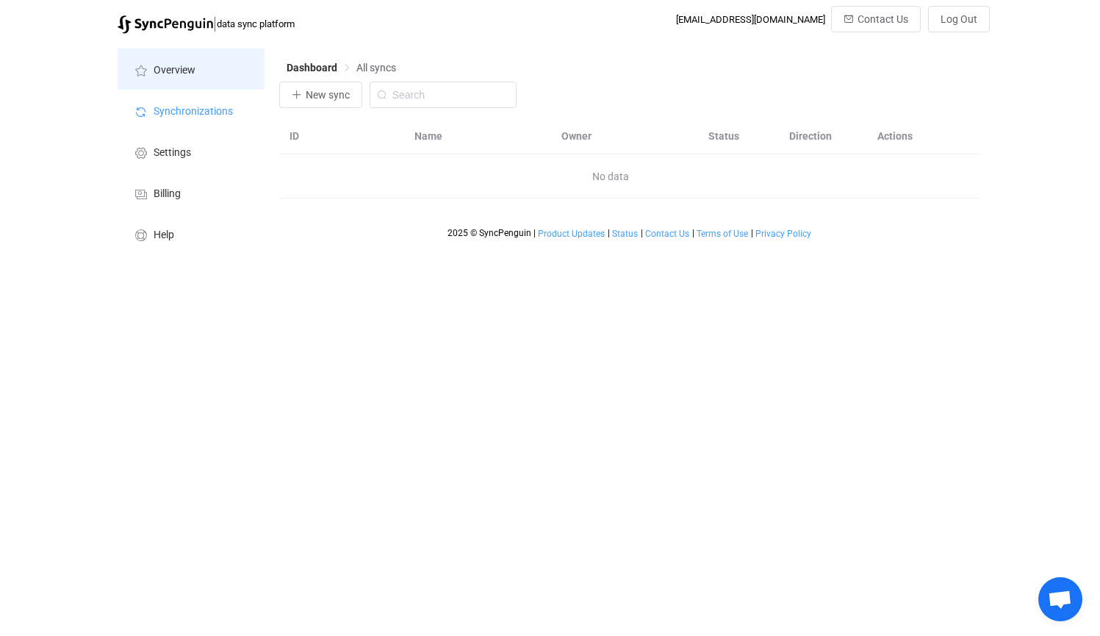
click at [177, 57] on li "Overview" at bounding box center [191, 68] width 147 height 41
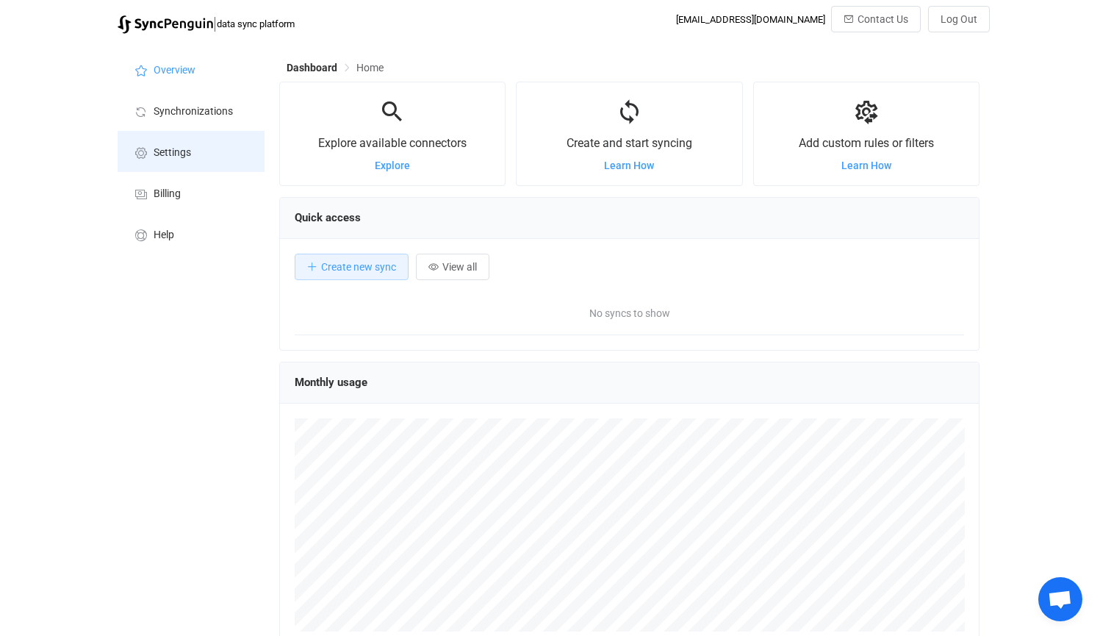
click at [179, 162] on li "Settings" at bounding box center [191, 151] width 147 height 41
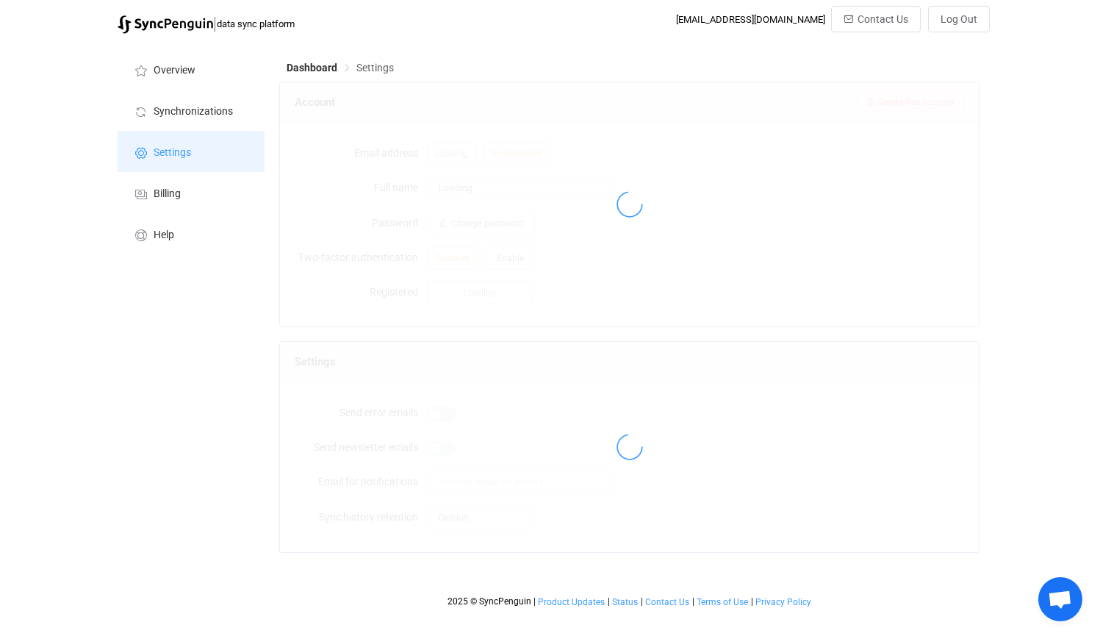
type input "Hamish Andrews"
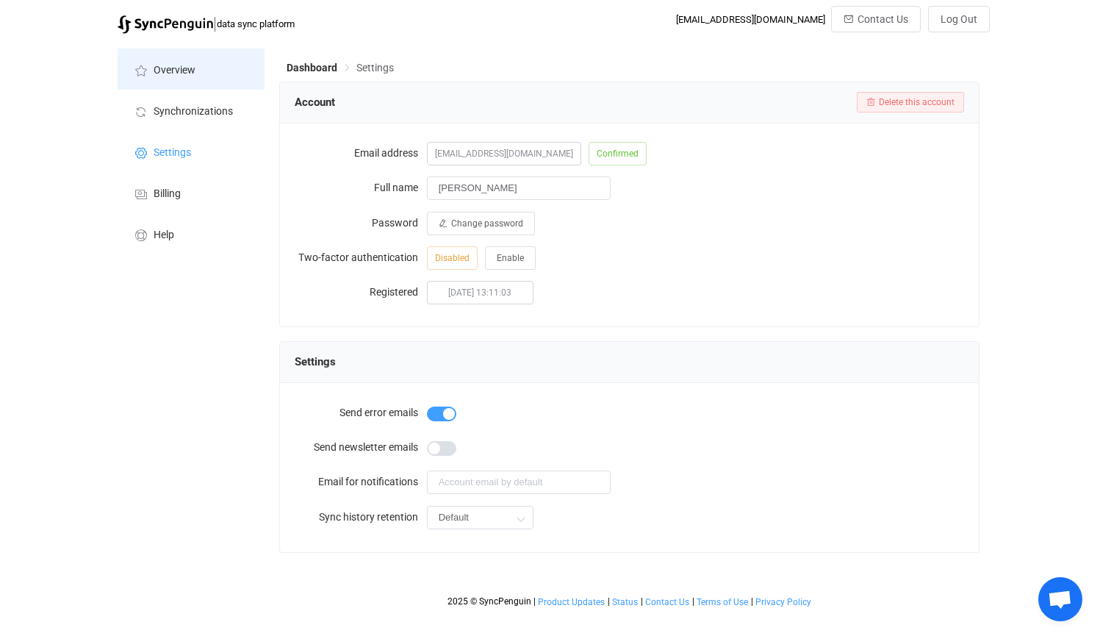
click at [192, 76] on li "Overview" at bounding box center [191, 68] width 147 height 41
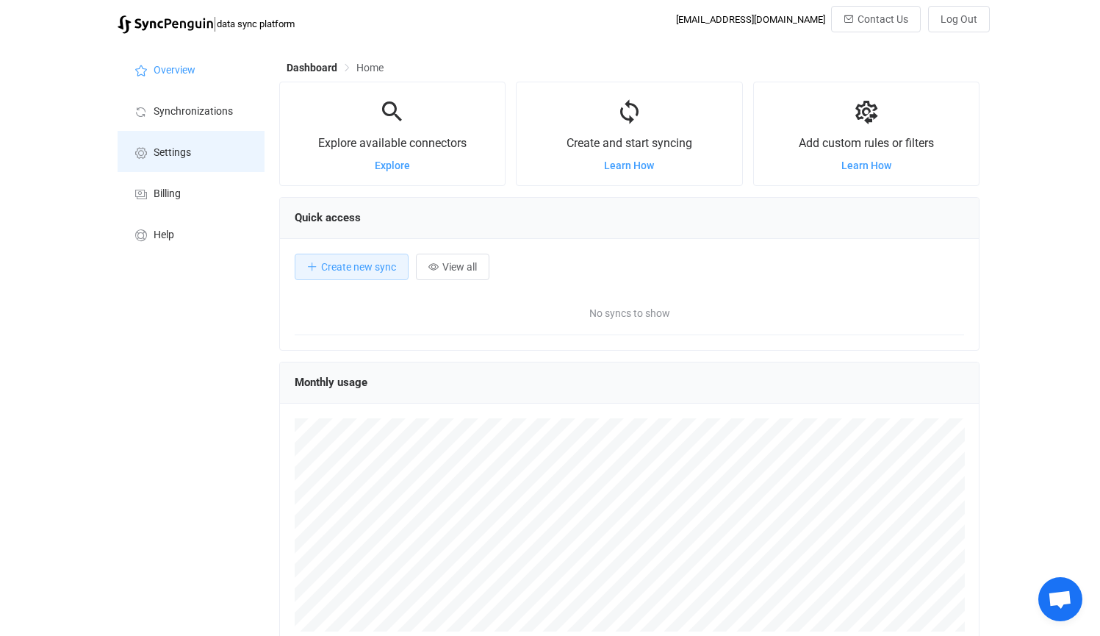
click at [206, 140] on li "Settings" at bounding box center [191, 151] width 147 height 41
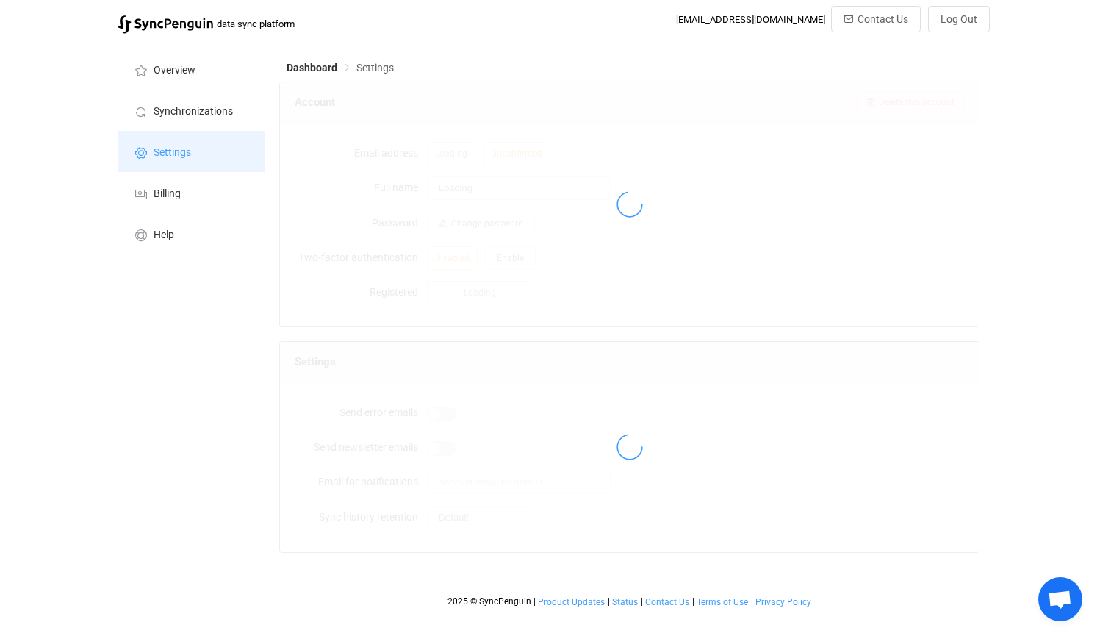
type input "Hamish Andrews"
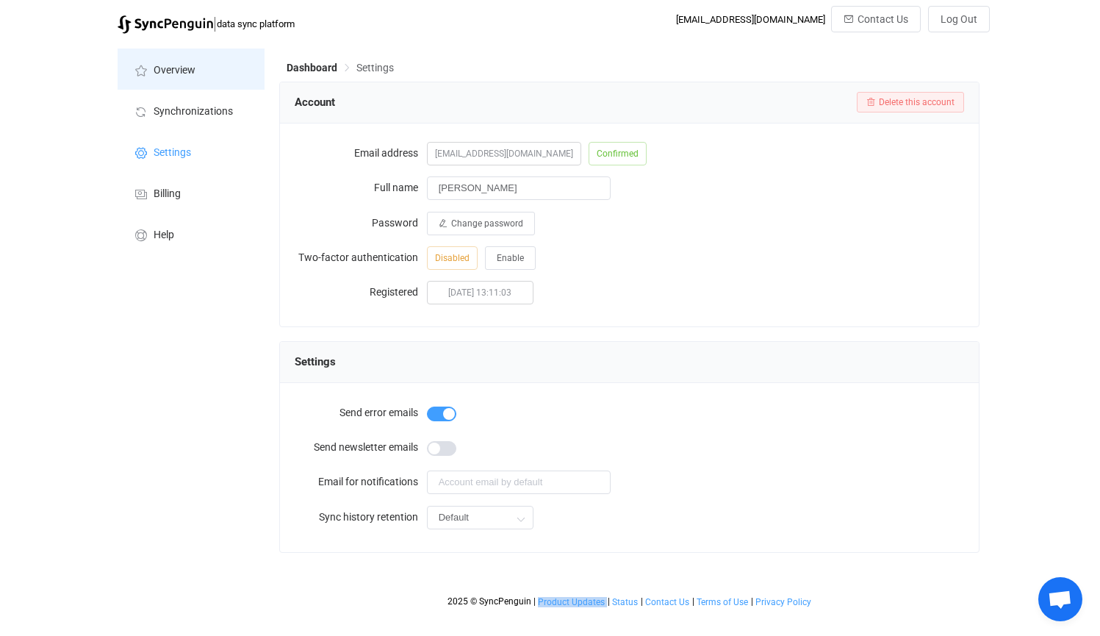
click at [184, 86] on li "Overview" at bounding box center [191, 68] width 147 height 41
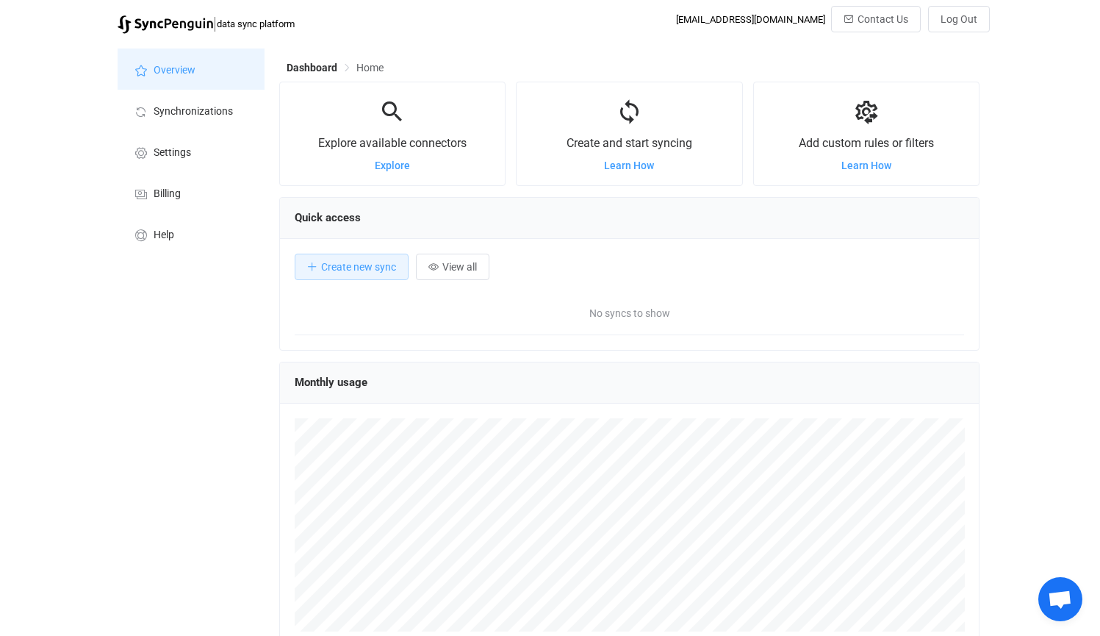
scroll to position [285, 700]
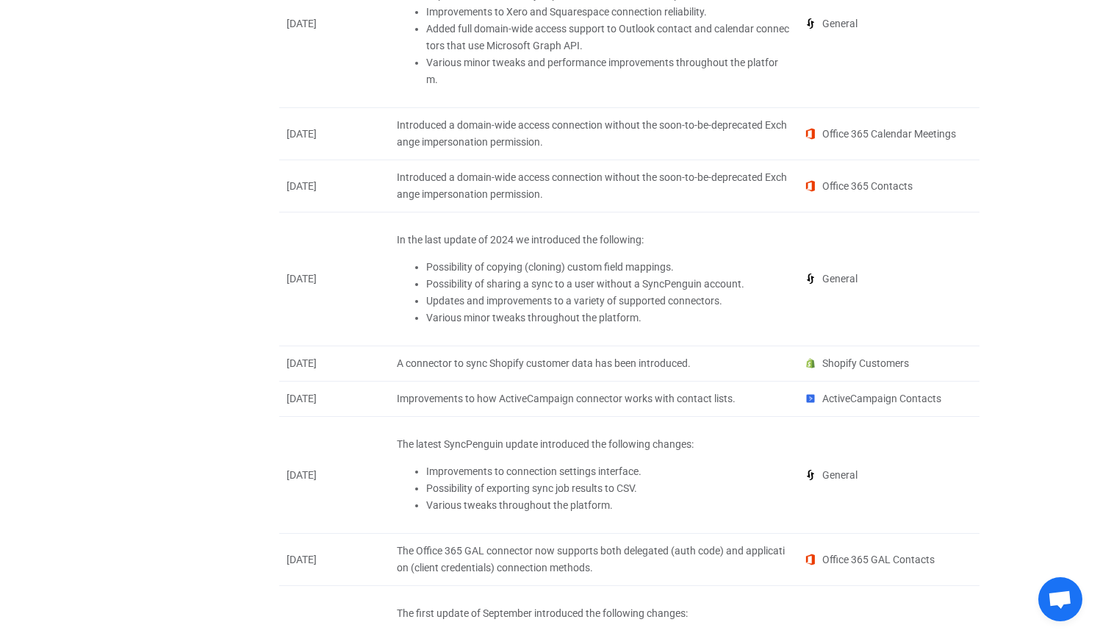
scroll to position [813, 0]
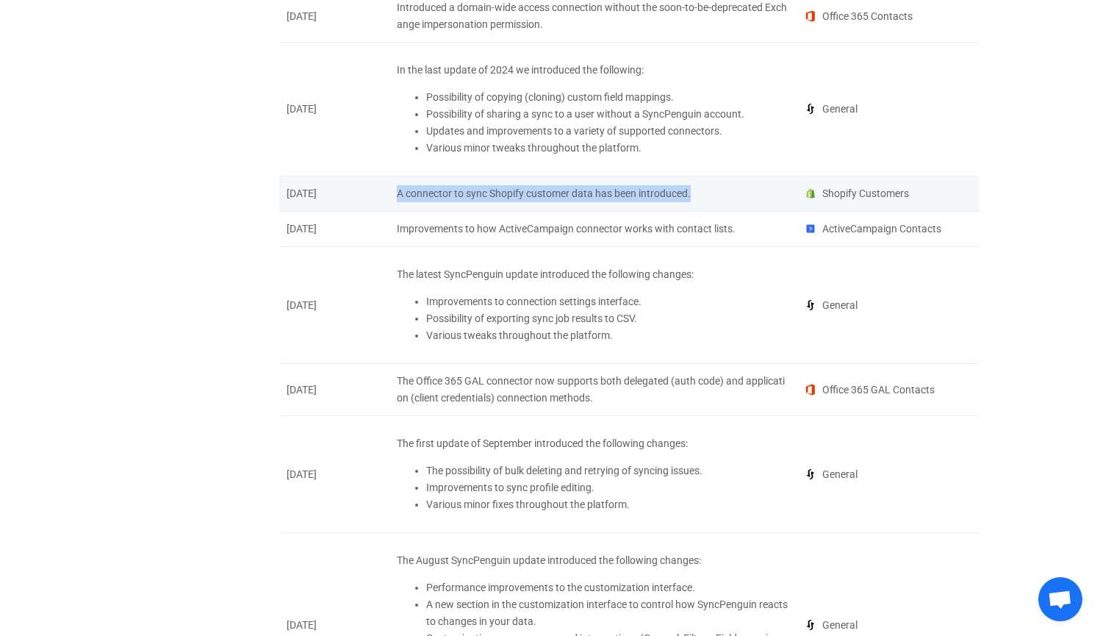
drag, startPoint x: 393, startPoint y: 234, endPoint x: 709, endPoint y: 234, distance: 315.9
click at [709, 202] on div "A connector to sync Shopify customer data has been introduced." at bounding box center [592, 193] width 407 height 17
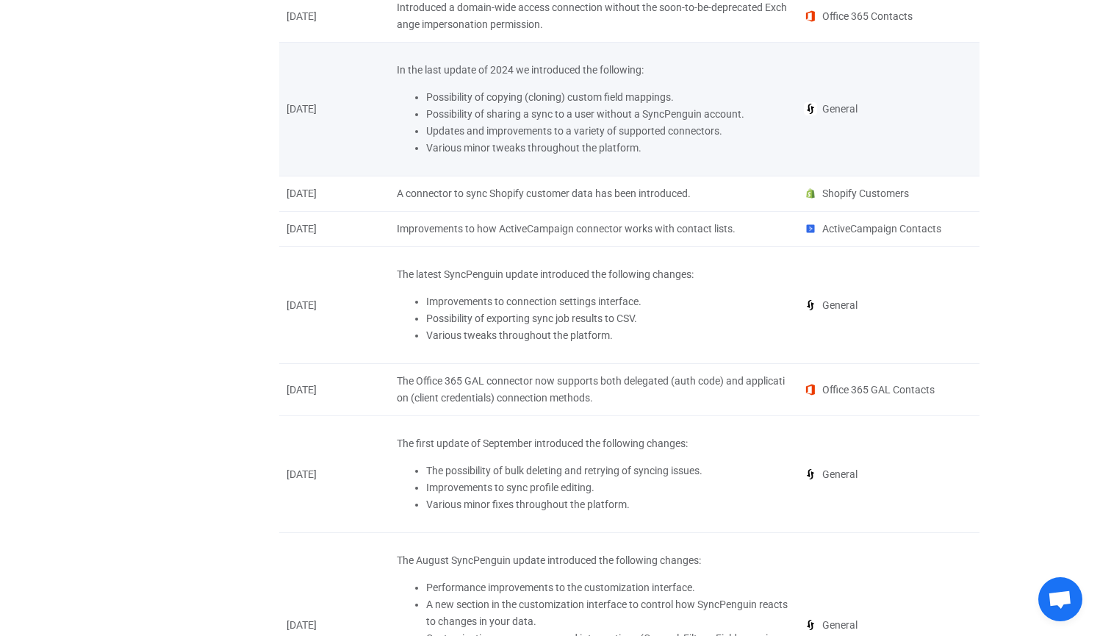
click at [290, 176] on td "[DATE]" at bounding box center [334, 110] width 110 height 134
click at [314, 160] on td "[DATE]" at bounding box center [334, 110] width 110 height 134
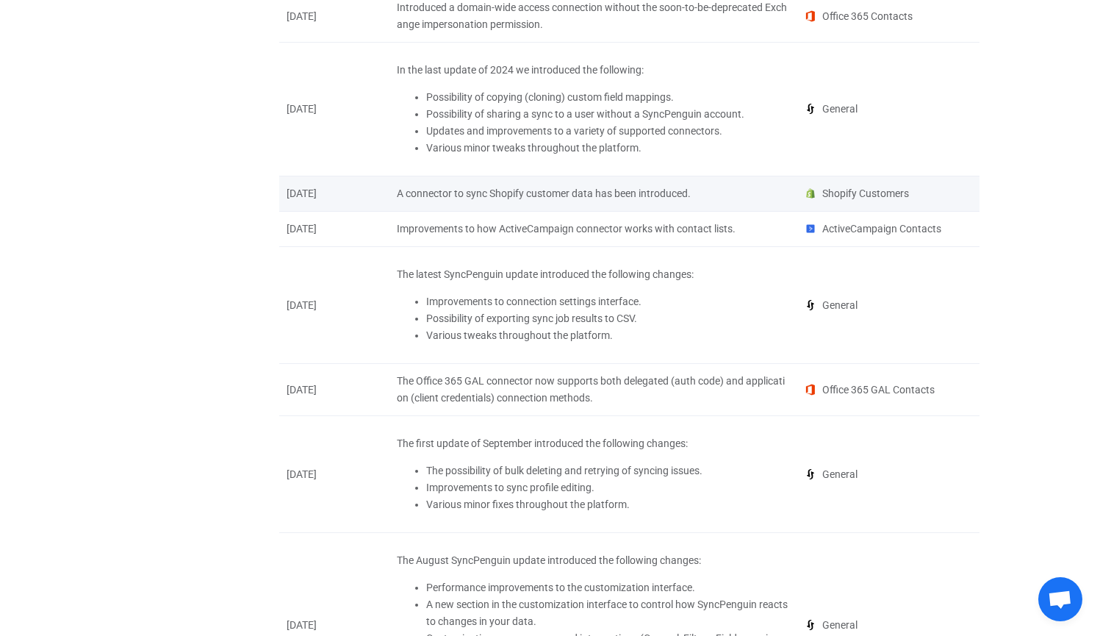
click at [448, 202] on div "A connector to sync Shopify customer data has been introduced." at bounding box center [593, 193] width 392 height 17
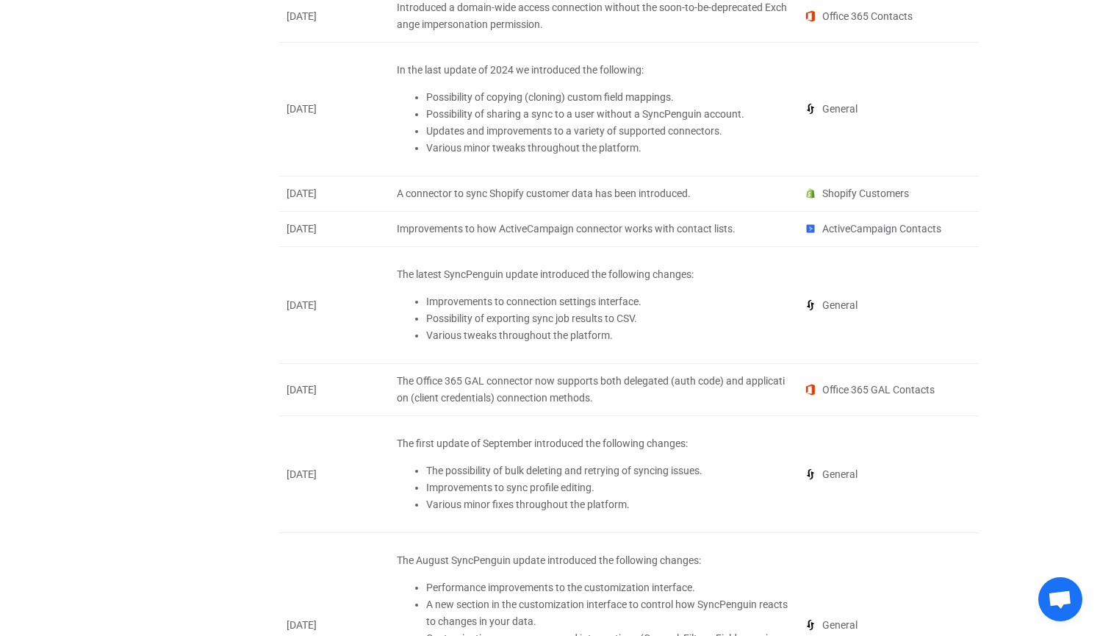
click at [152, 420] on div "Overview Synchronizations Settings Billing Help" at bounding box center [191, 603] width 162 height 2749
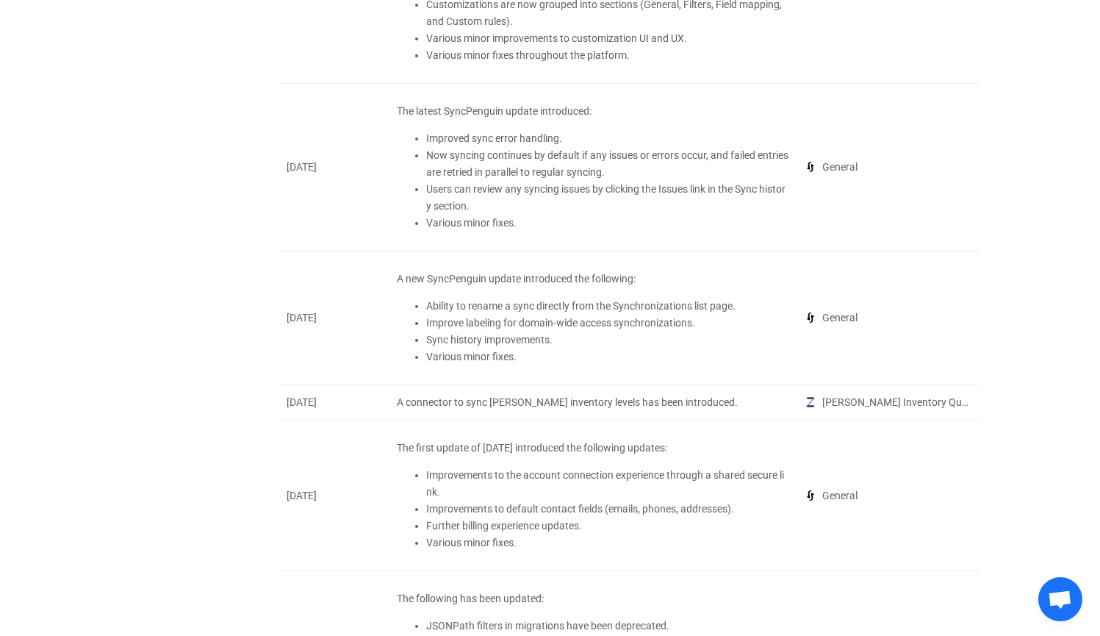
scroll to position [1475, 0]
